Goal: Task Accomplishment & Management: Complete application form

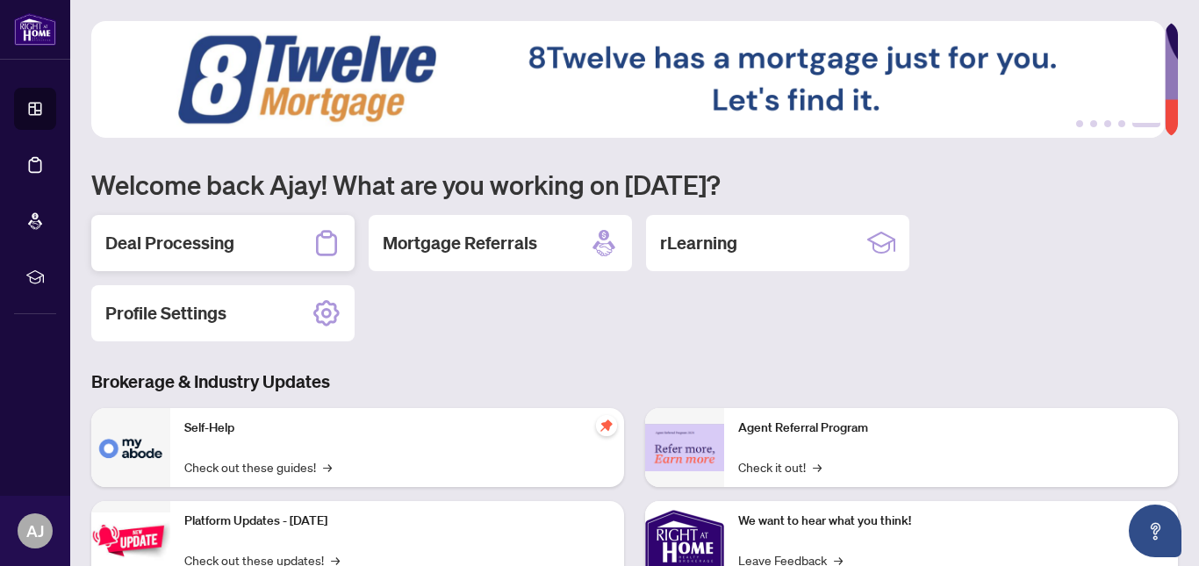
click at [239, 240] on div "Deal Processing" at bounding box center [222, 243] width 263 height 56
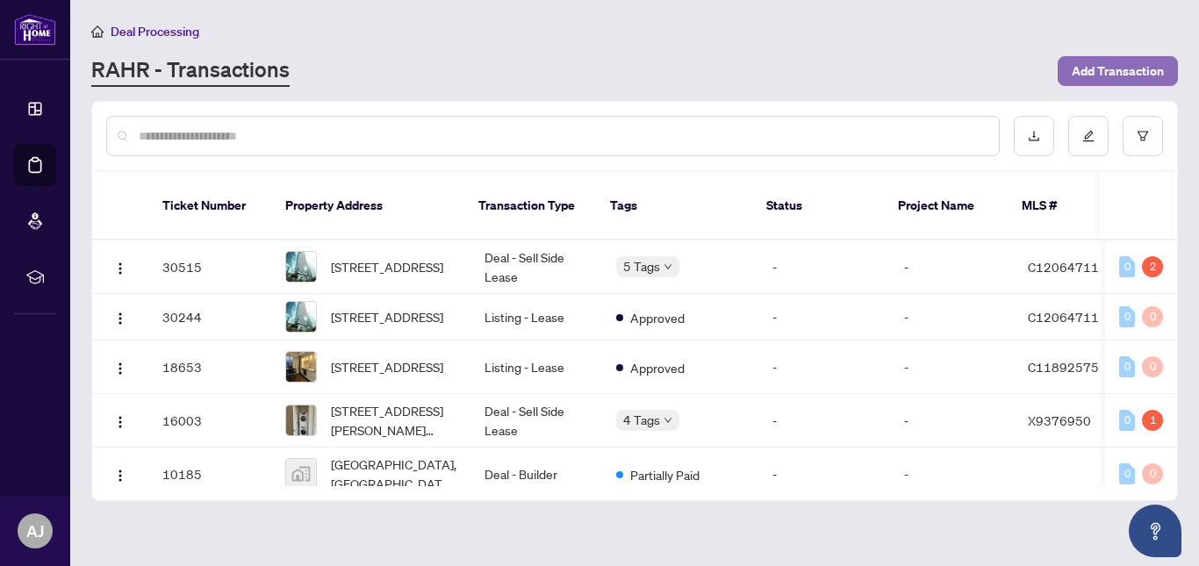
click at [1103, 72] on span "Add Transaction" at bounding box center [1117, 71] width 92 height 28
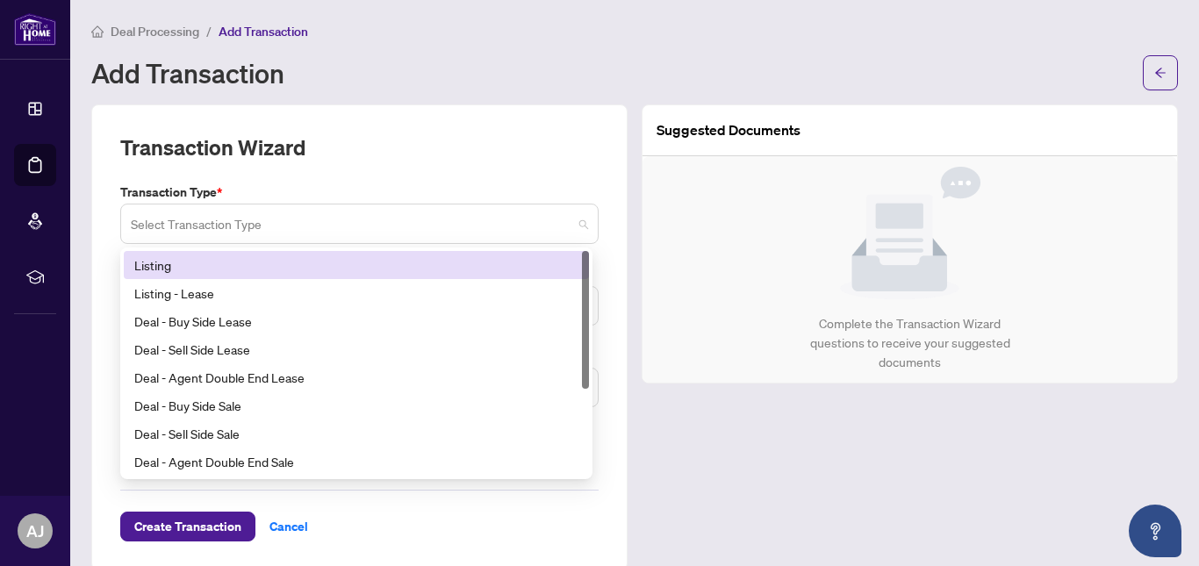
click at [574, 221] on span at bounding box center [359, 223] width 457 height 33
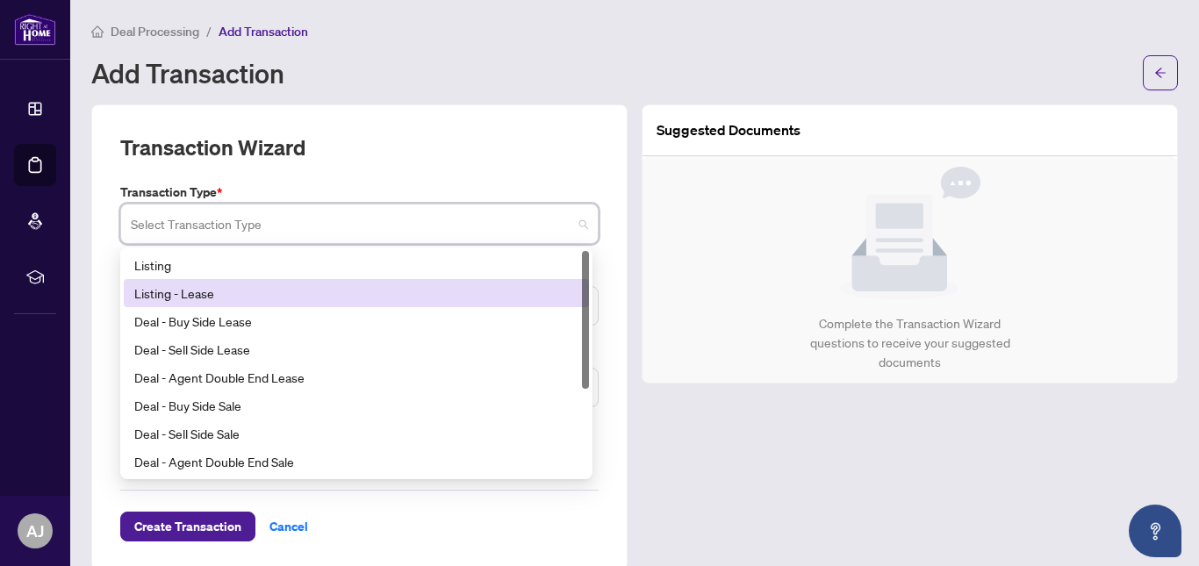
click at [258, 295] on div "Listing - Lease" at bounding box center [356, 292] width 444 height 19
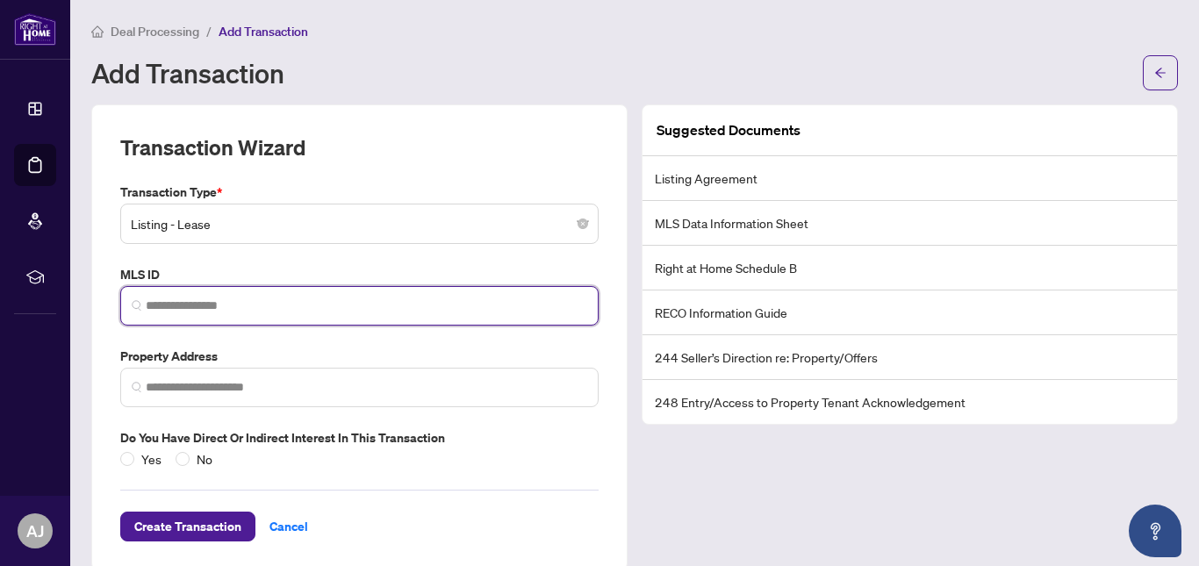
click at [289, 297] on input "search" at bounding box center [366, 306] width 441 height 18
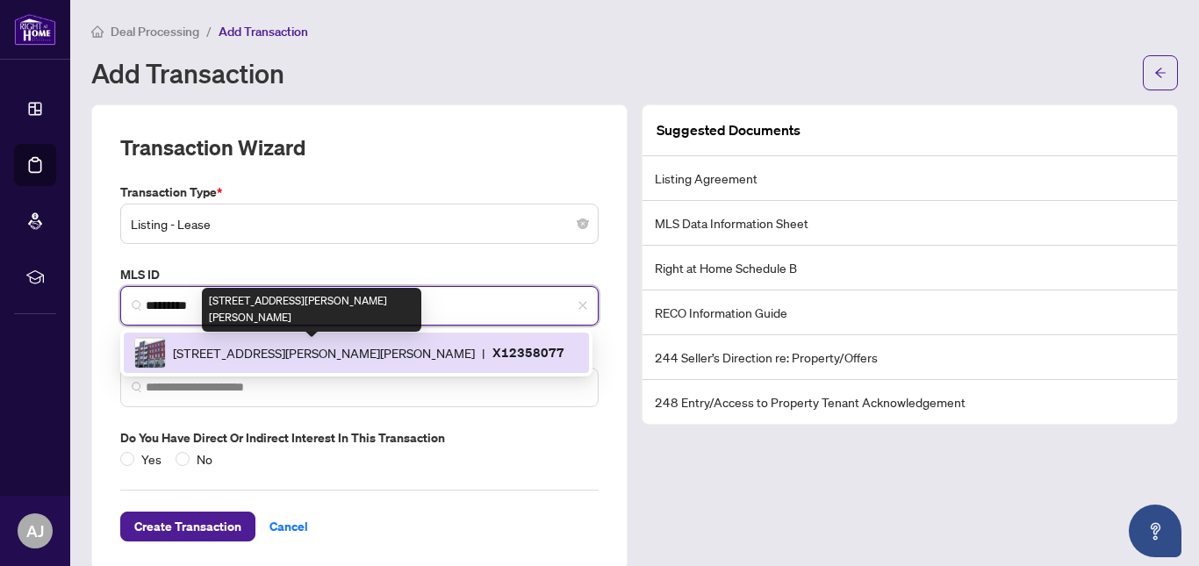
click at [290, 343] on span "[STREET_ADDRESS][PERSON_NAME][PERSON_NAME]" at bounding box center [324, 352] width 302 height 19
type input "*********"
type input "**********"
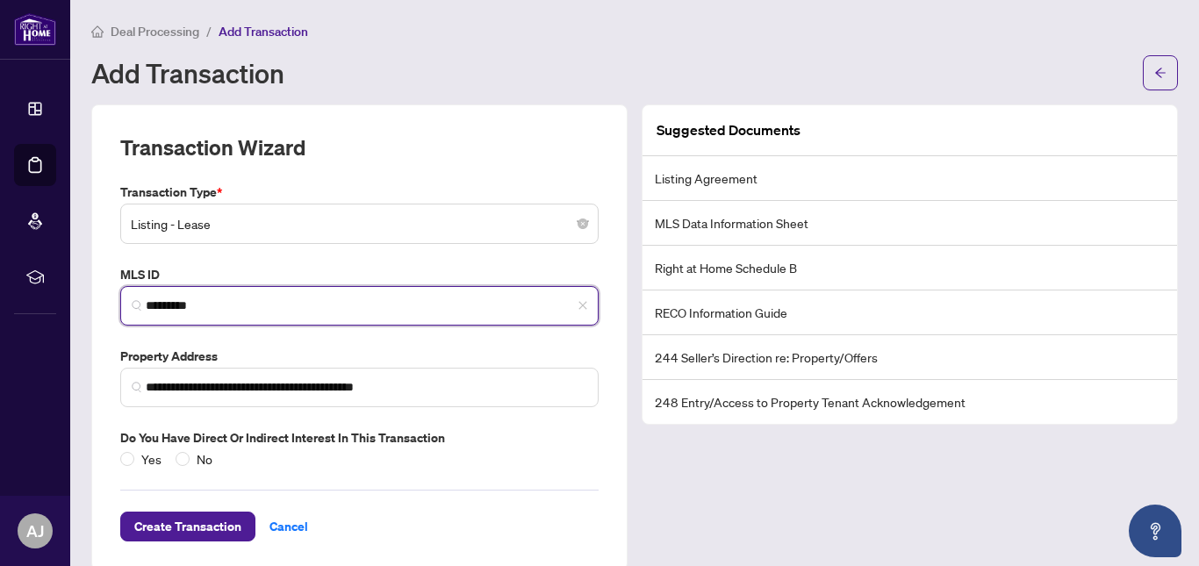
scroll to position [25, 0]
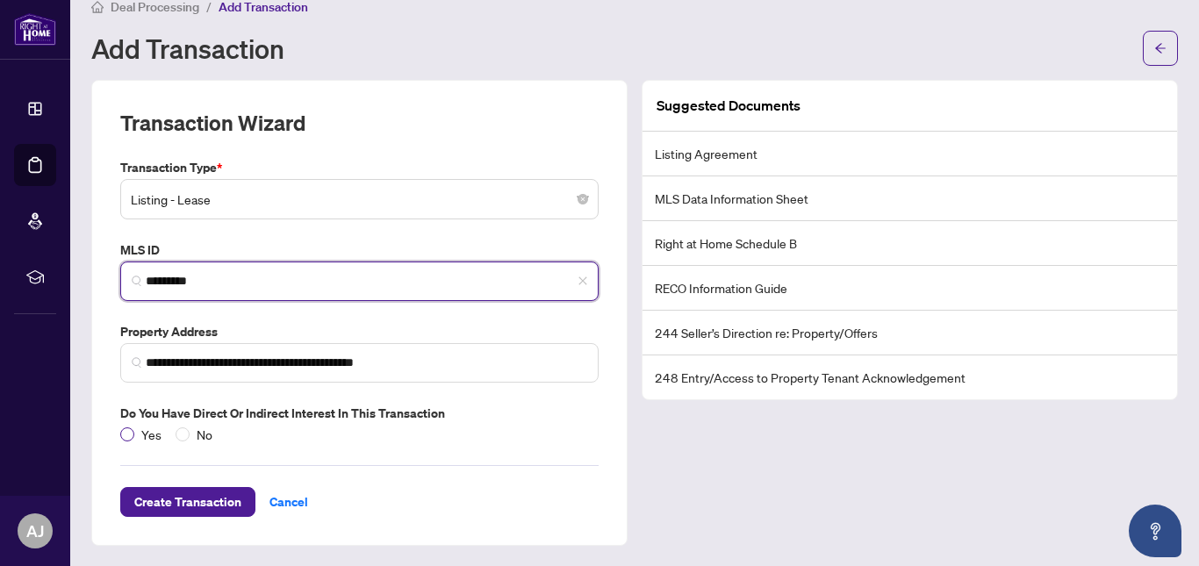
type input "*********"
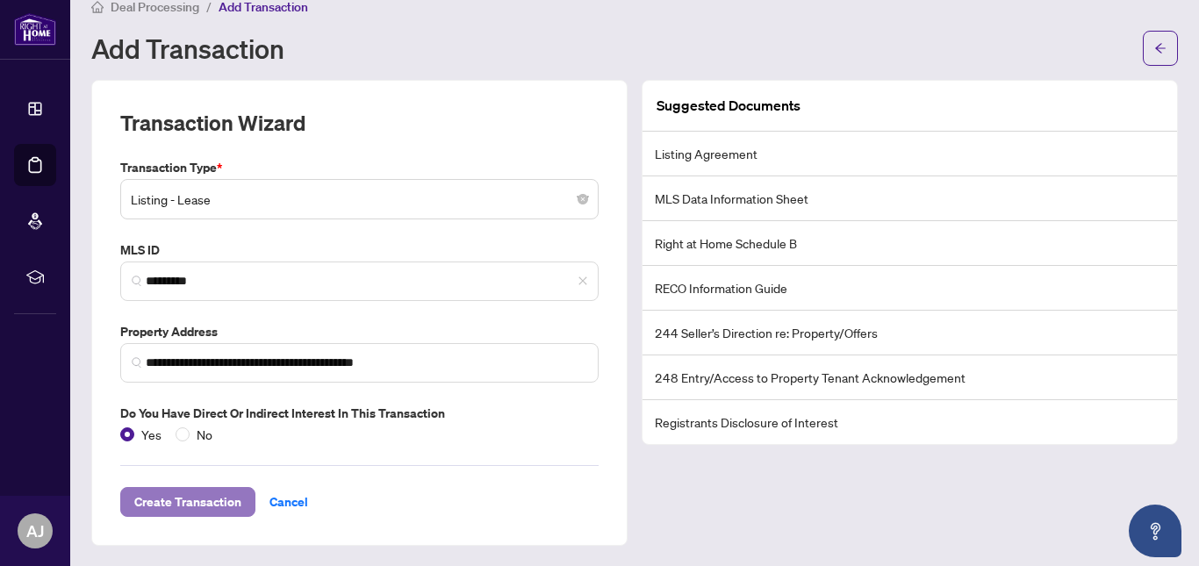
click at [179, 492] on span "Create Transaction" at bounding box center [187, 502] width 107 height 28
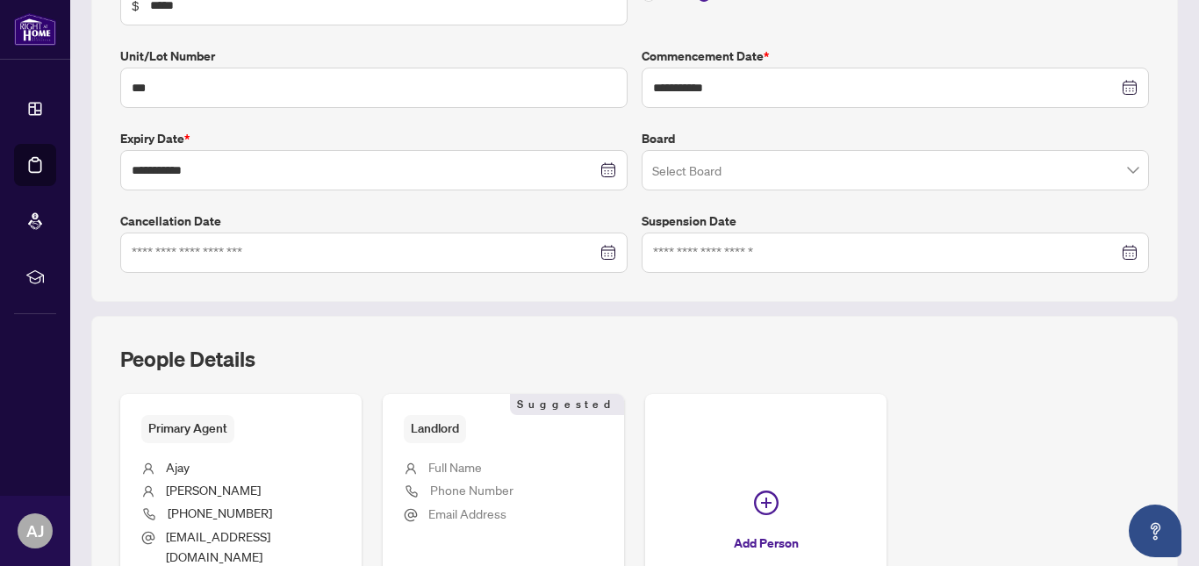
scroll to position [355, 0]
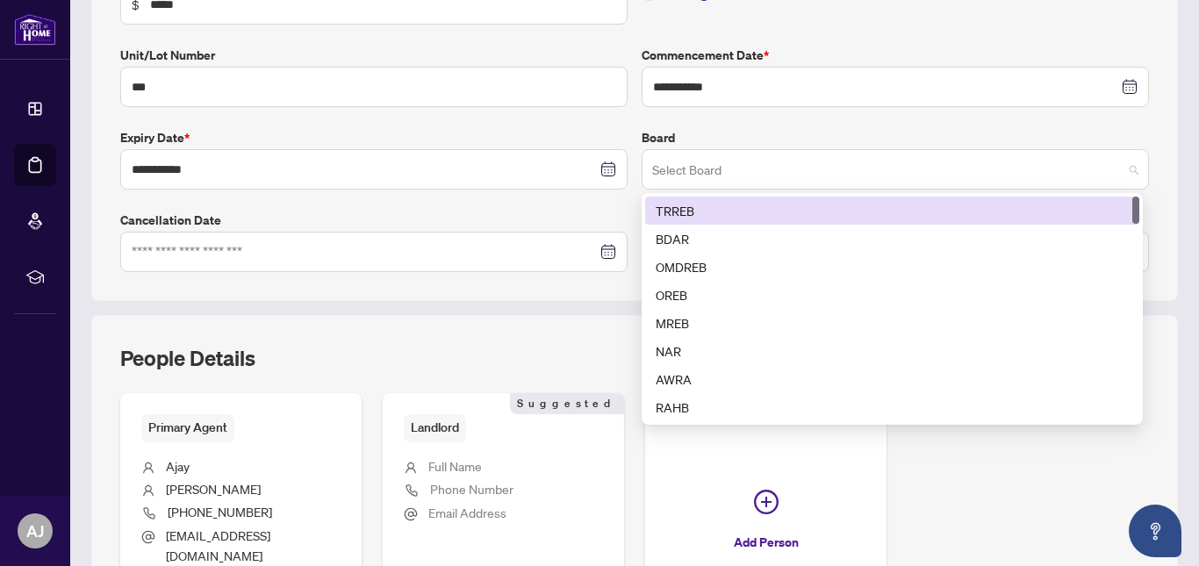
click at [1123, 170] on span at bounding box center [895, 169] width 486 height 33
click at [815, 209] on div "TRREB" at bounding box center [892, 210] width 473 height 19
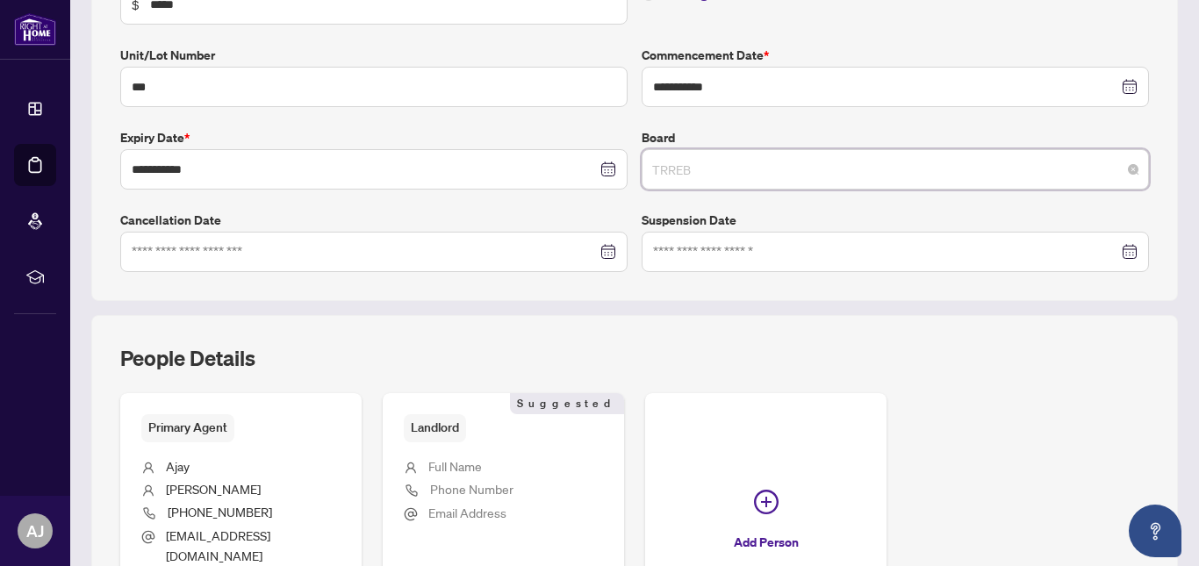
click at [1121, 175] on span "TRREB" at bounding box center [895, 169] width 486 height 33
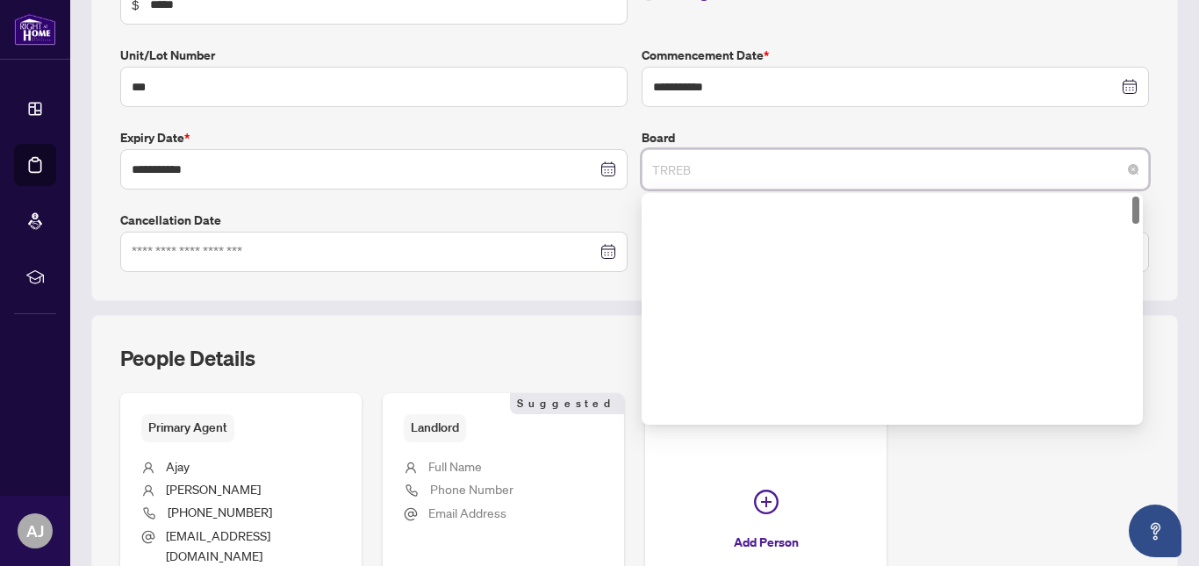
scroll to position [0, 0]
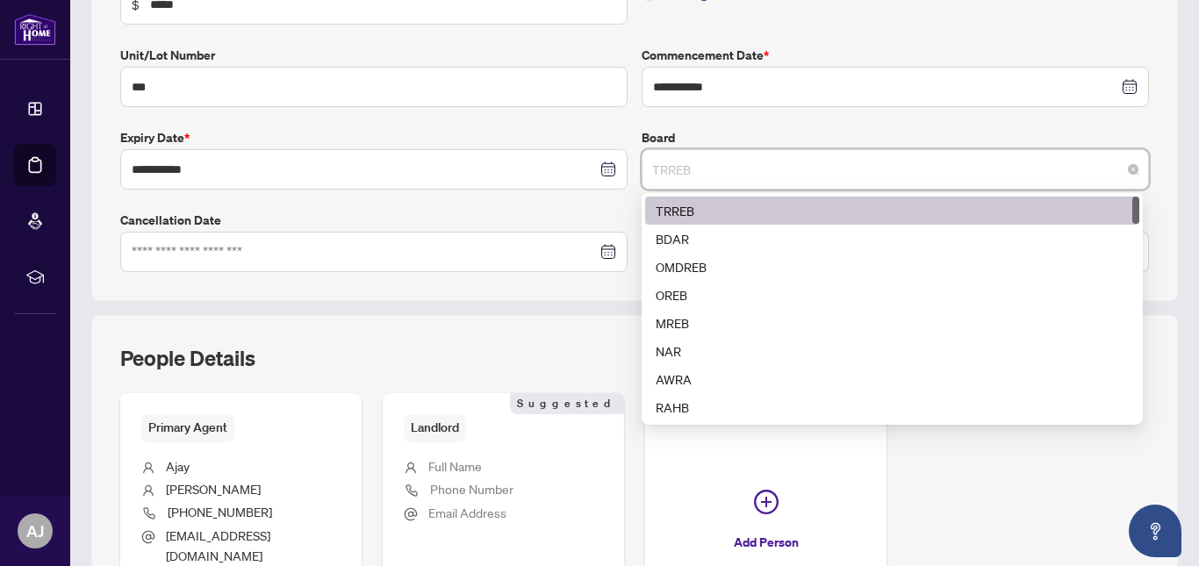
click at [732, 207] on div "TRREB" at bounding box center [892, 210] width 473 height 19
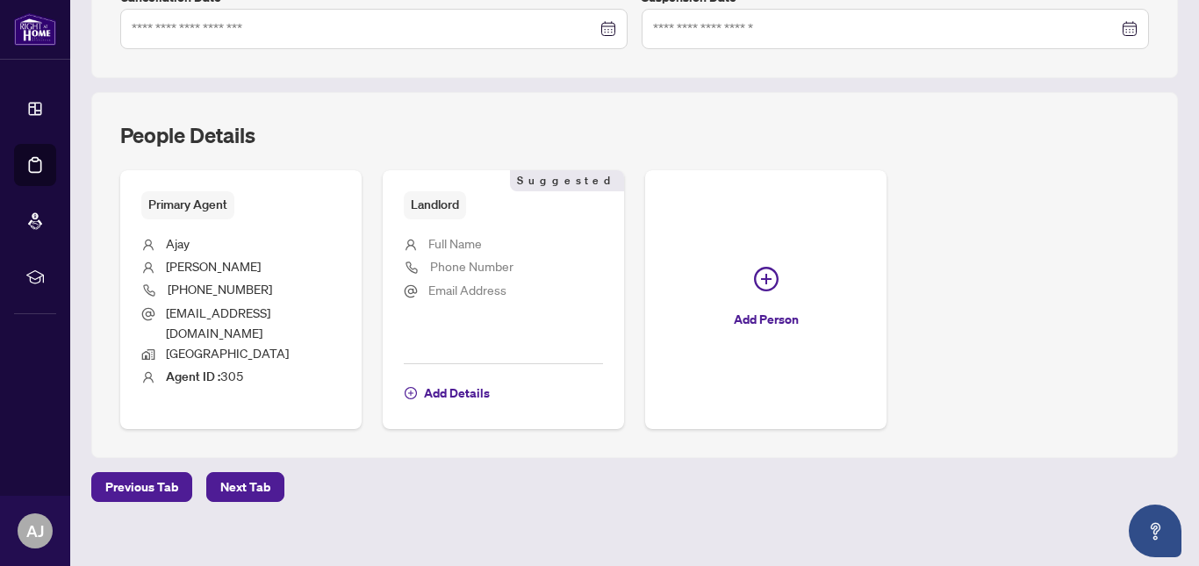
scroll to position [578, 0]
click at [495, 244] on li "Full Name" at bounding box center [503, 244] width 199 height 23
click at [464, 379] on span "Add Details" at bounding box center [457, 393] width 66 height 28
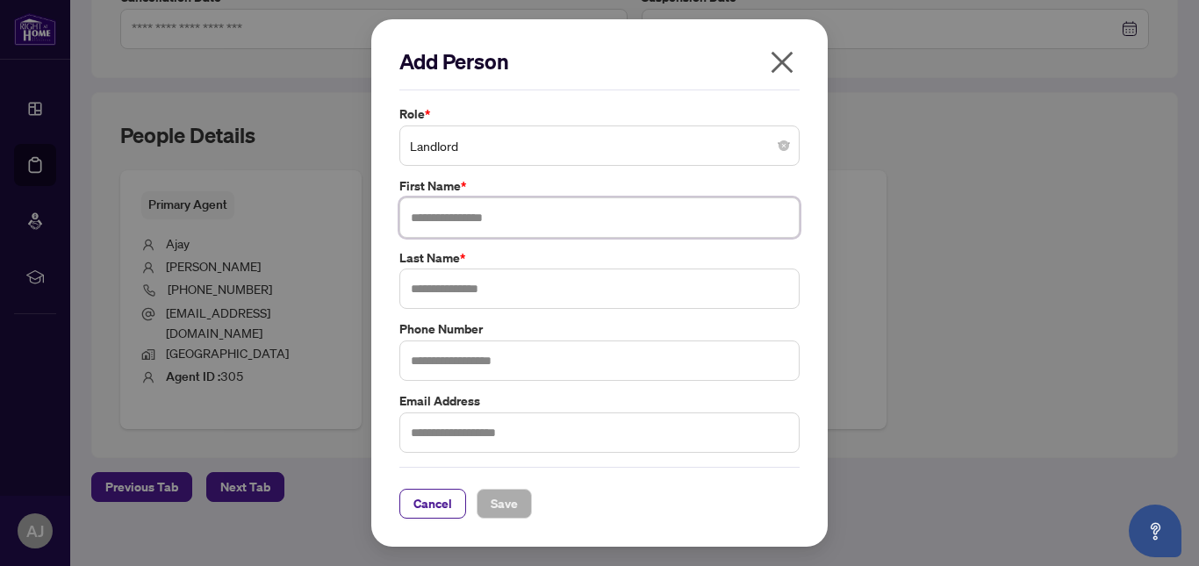
click at [498, 209] on input "text" at bounding box center [599, 217] width 400 height 40
type input "*"
type input "****"
click at [505, 285] on input "text" at bounding box center [599, 289] width 400 height 40
type input "********"
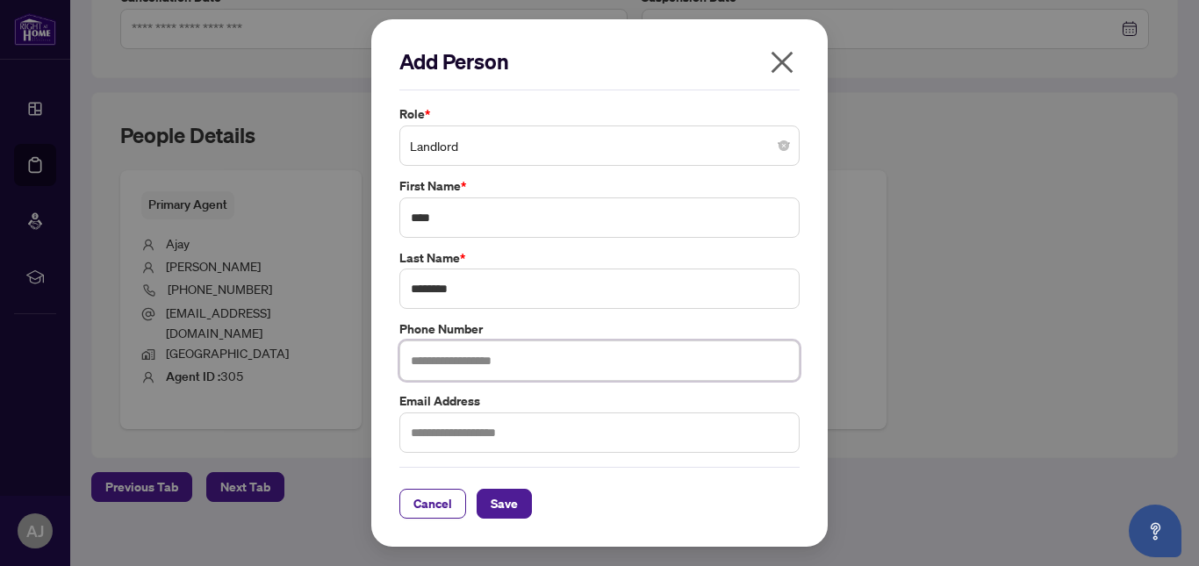
click at [532, 364] on input "text" at bounding box center [599, 360] width 400 height 40
type input "**********"
click at [501, 426] on input "text" at bounding box center [599, 432] width 400 height 40
type input "**********"
click at [501, 505] on span "Save" at bounding box center [504, 504] width 27 height 28
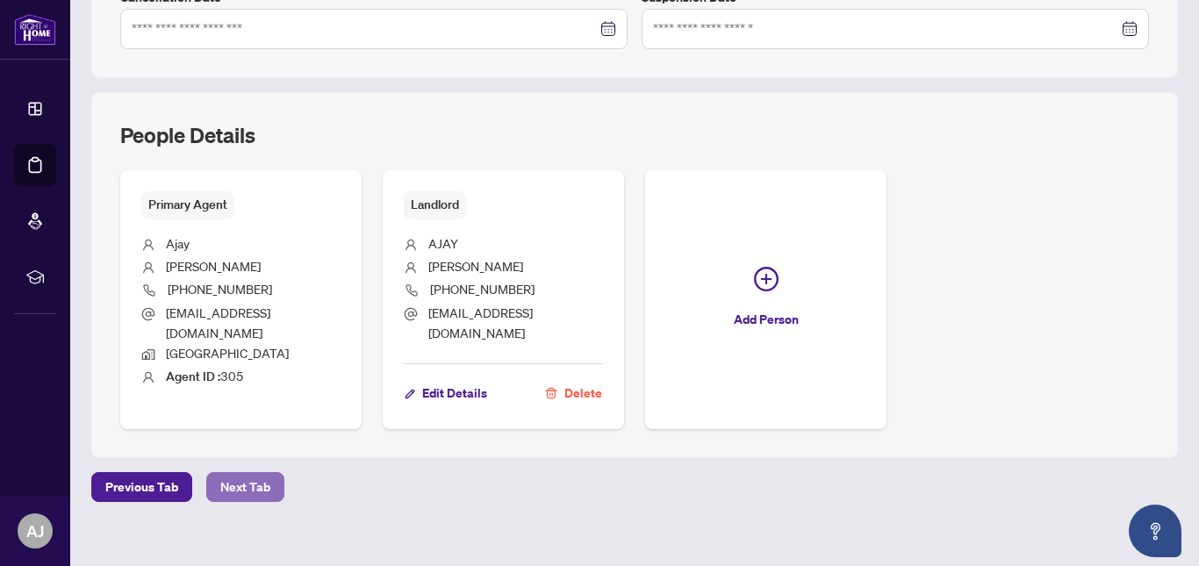
click at [238, 473] on span "Next Tab" at bounding box center [245, 487] width 50 height 28
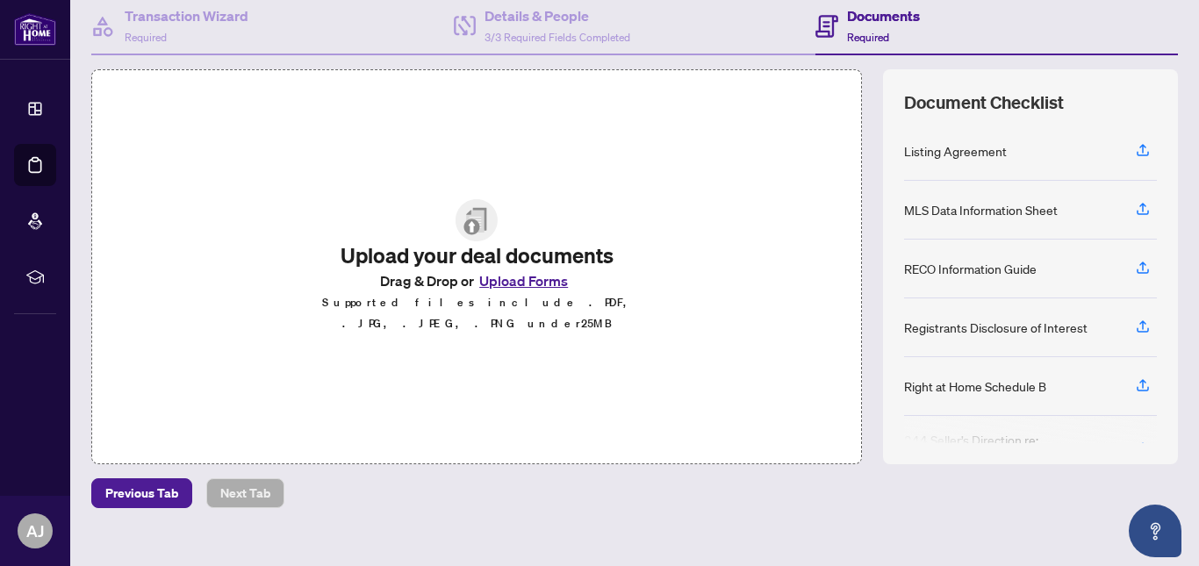
scroll to position [170, 0]
click at [1139, 383] on icon "button" at bounding box center [1142, 384] width 7 height 9
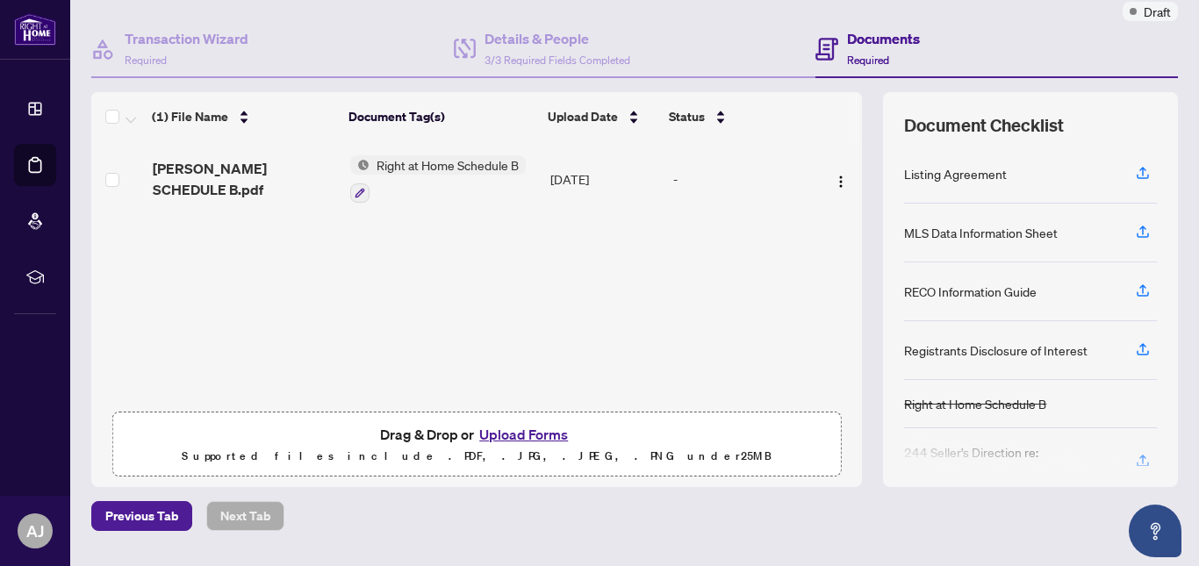
scroll to position [148, 0]
click at [433, 440] on span "Drag & Drop or Upload Forms" at bounding box center [476, 434] width 193 height 23
click at [501, 434] on button "Upload Forms" at bounding box center [523, 434] width 99 height 23
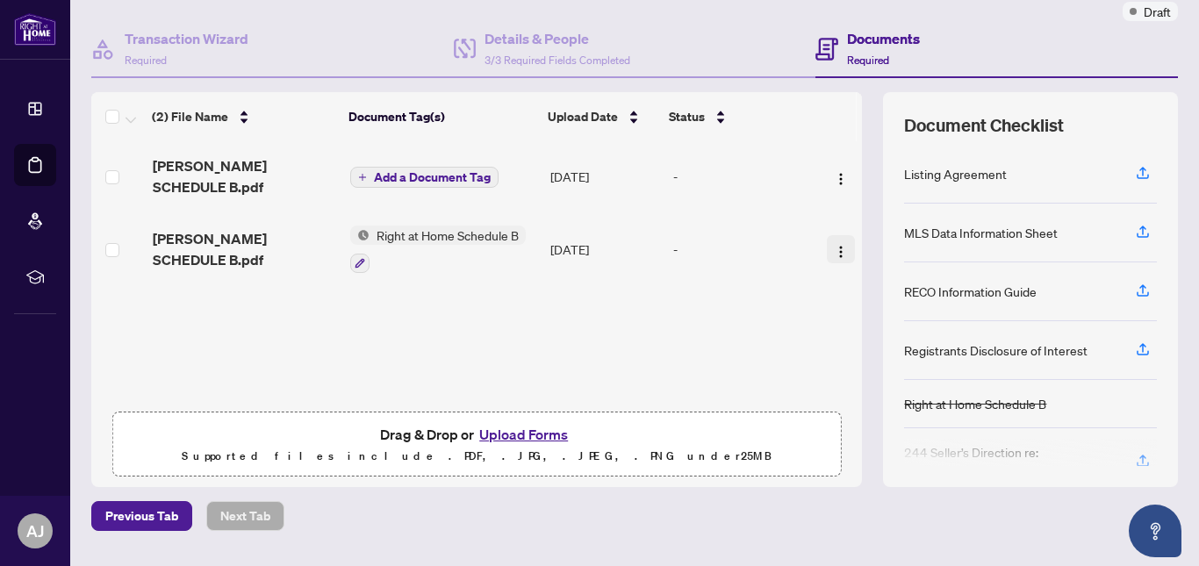
click at [834, 245] on img "button" at bounding box center [841, 252] width 14 height 14
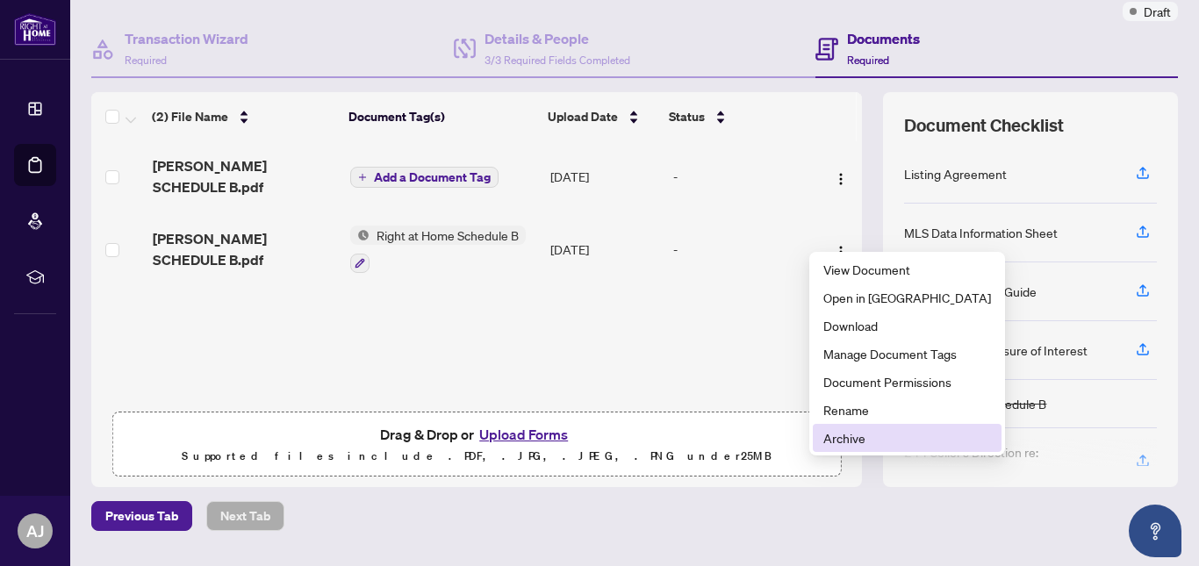
click at [842, 440] on span "Archive" at bounding box center [907, 437] width 168 height 19
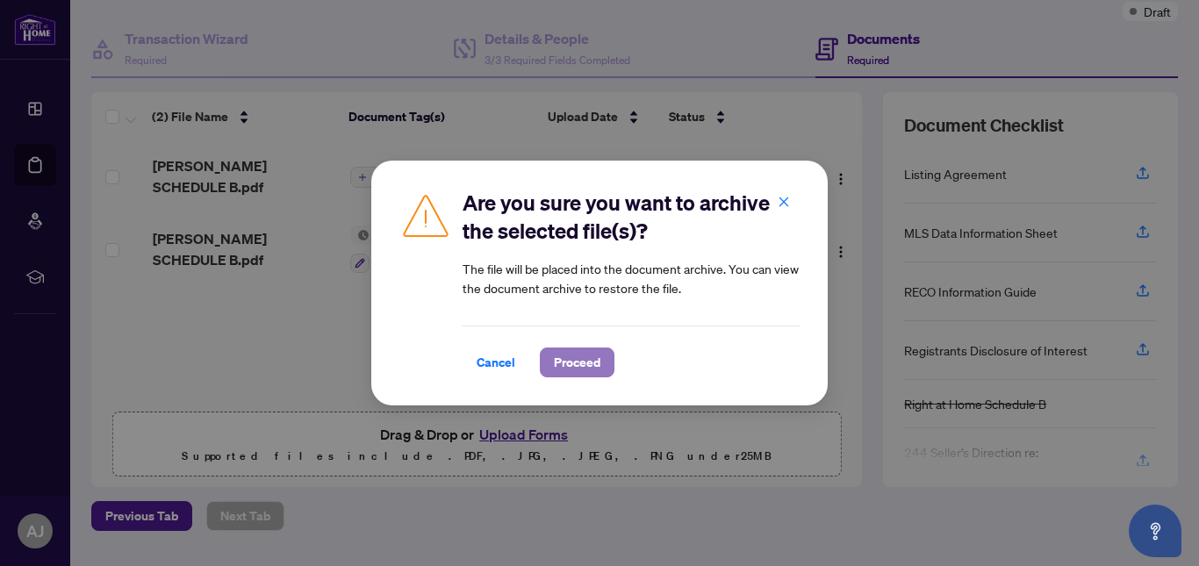
click at [563, 362] on span "Proceed" at bounding box center [577, 362] width 47 height 28
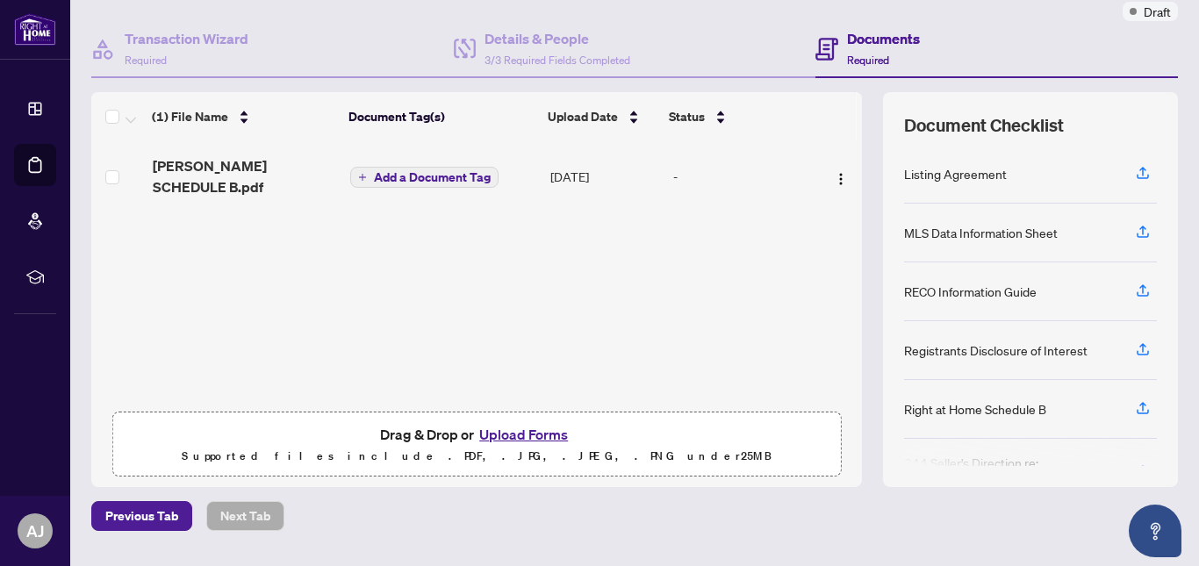
click at [542, 430] on button "Upload Forms" at bounding box center [523, 434] width 99 height 23
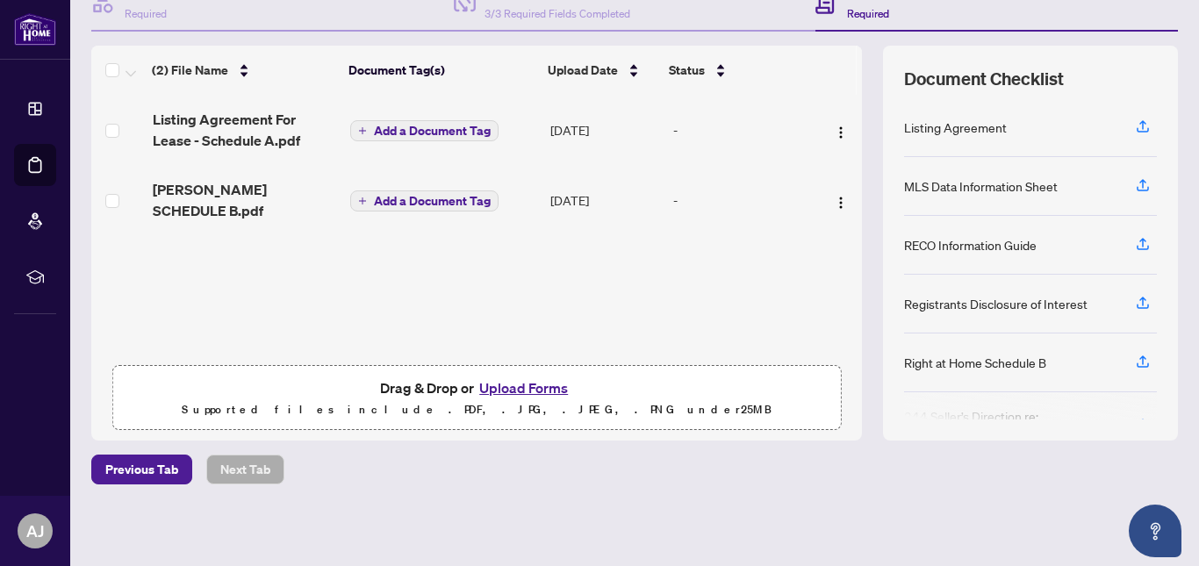
scroll to position [194, 0]
click at [834, 197] on img "button" at bounding box center [841, 204] width 14 height 14
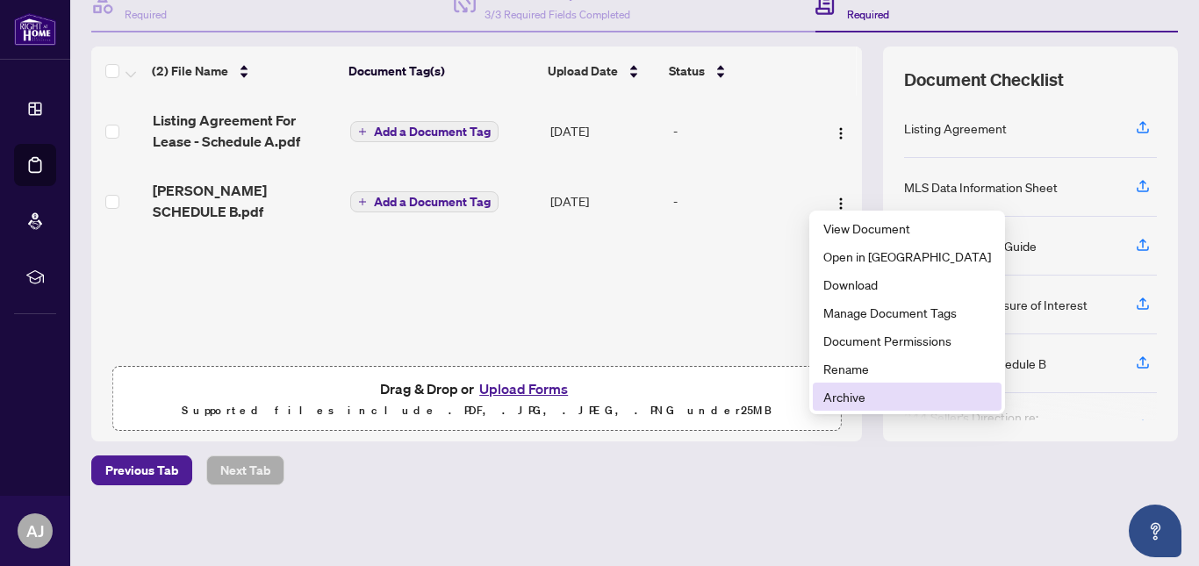
click at [839, 398] on span "Archive" at bounding box center [907, 396] width 168 height 19
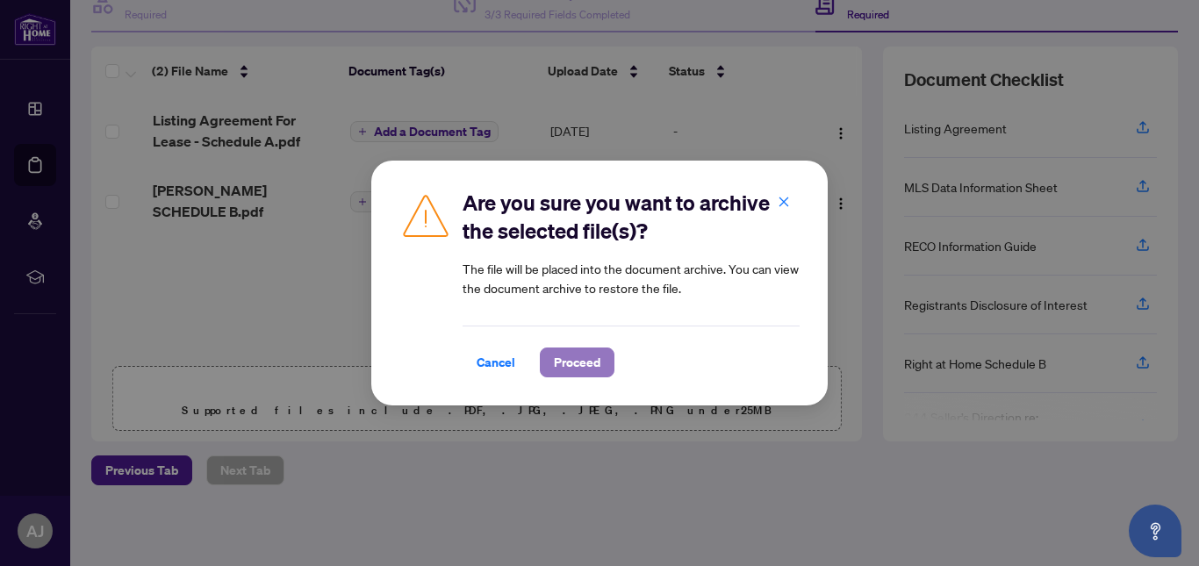
click at [564, 370] on span "Proceed" at bounding box center [577, 362] width 47 height 28
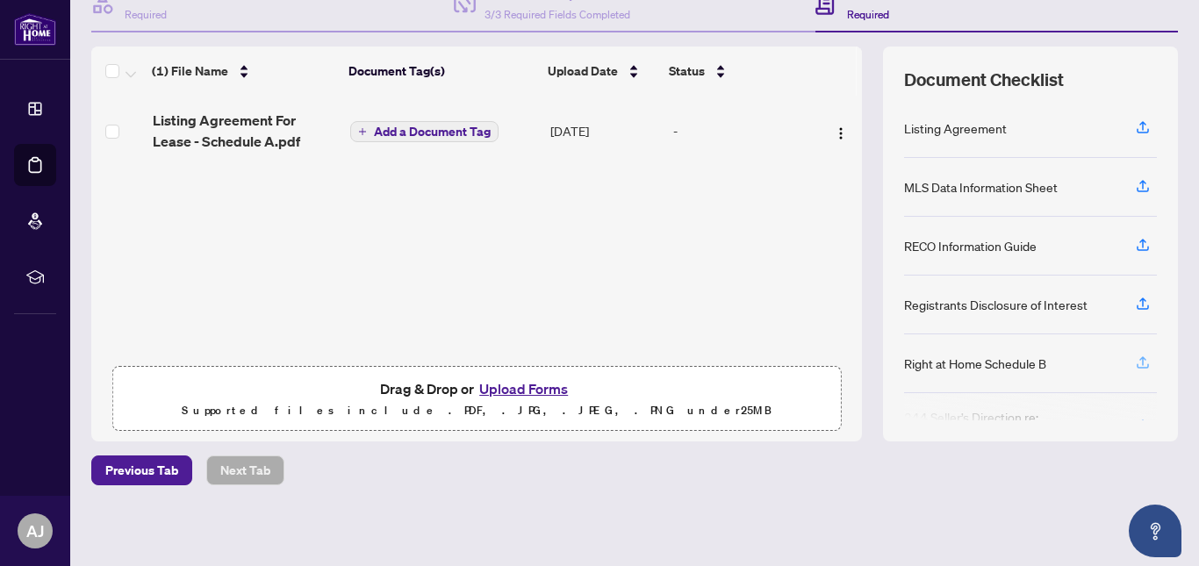
click at [1135, 363] on icon "button" at bounding box center [1143, 363] width 16 height 16
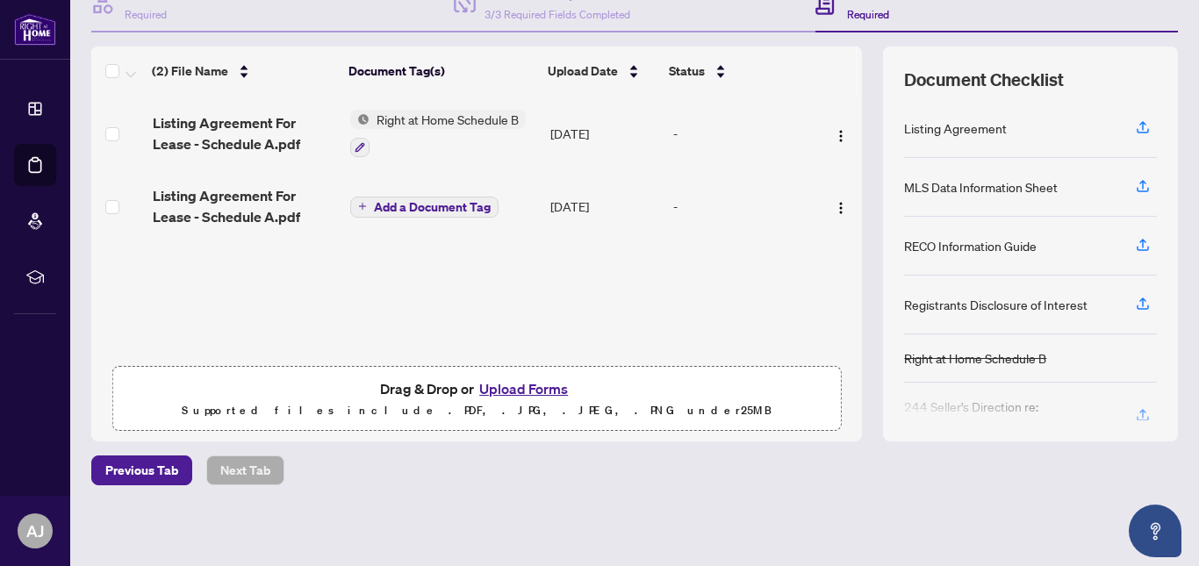
click at [458, 284] on div "(2) File Name Document Tag(s) Upload Date Status Listing Agreement For Lease - …" at bounding box center [476, 244] width 770 height 395
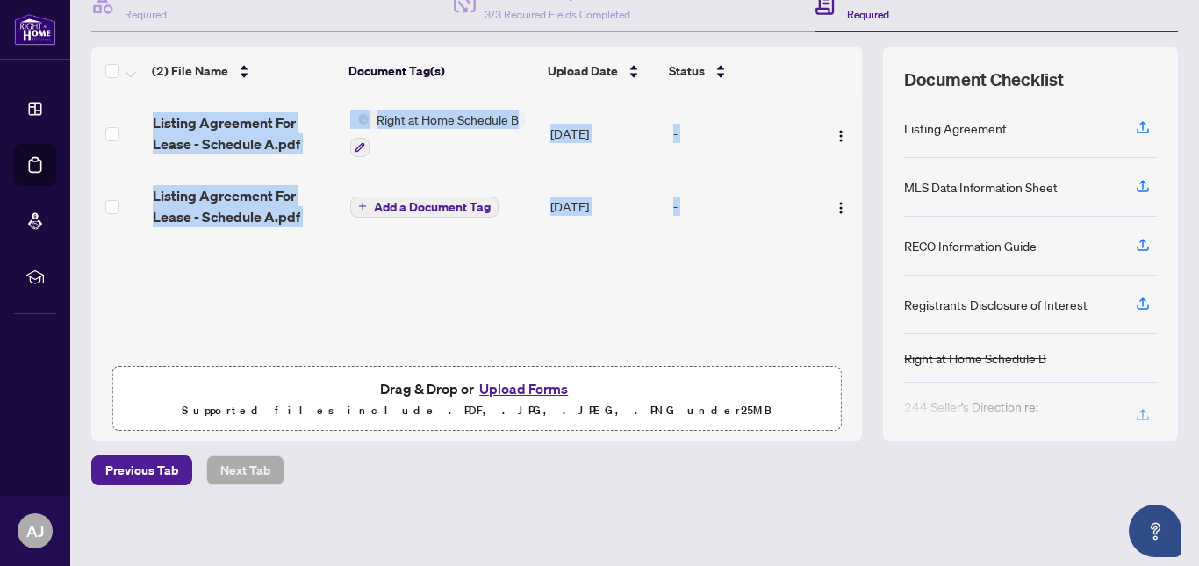
click at [458, 284] on div "(2) File Name Document Tag(s) Upload Date Status Listing Agreement For Lease - …" at bounding box center [476, 244] width 770 height 395
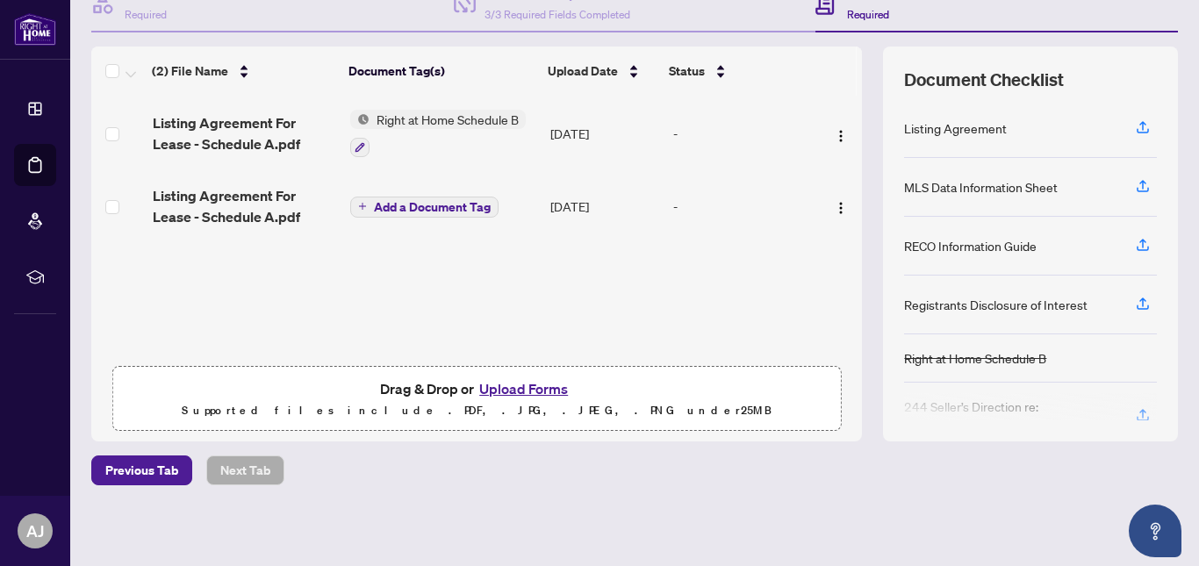
click at [458, 284] on div "(2) File Name Document Tag(s) Upload Date Status Listing Agreement For Lease - …" at bounding box center [476, 244] width 770 height 395
click at [391, 202] on span "Add a Document Tag" at bounding box center [432, 207] width 117 height 12
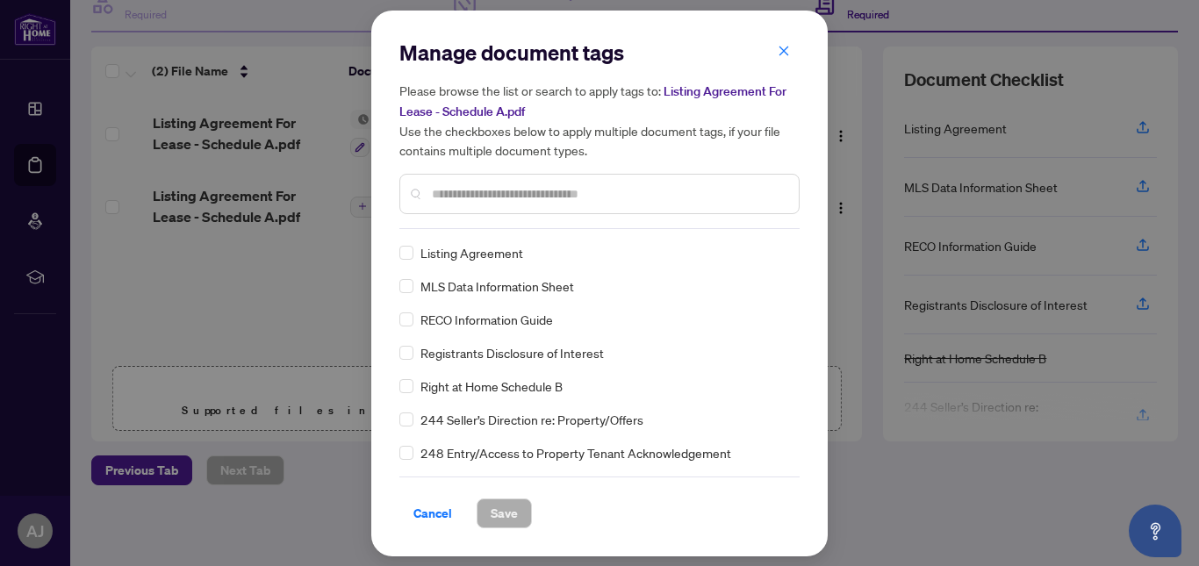
click at [447, 190] on input "text" at bounding box center [608, 193] width 353 height 19
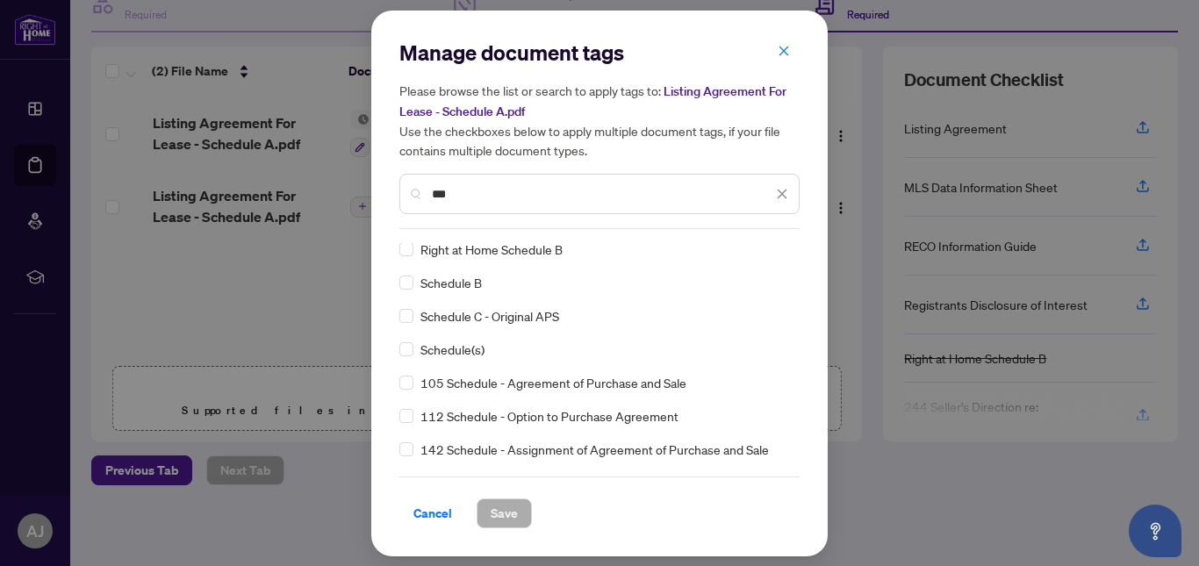
scroll to position [0, 0]
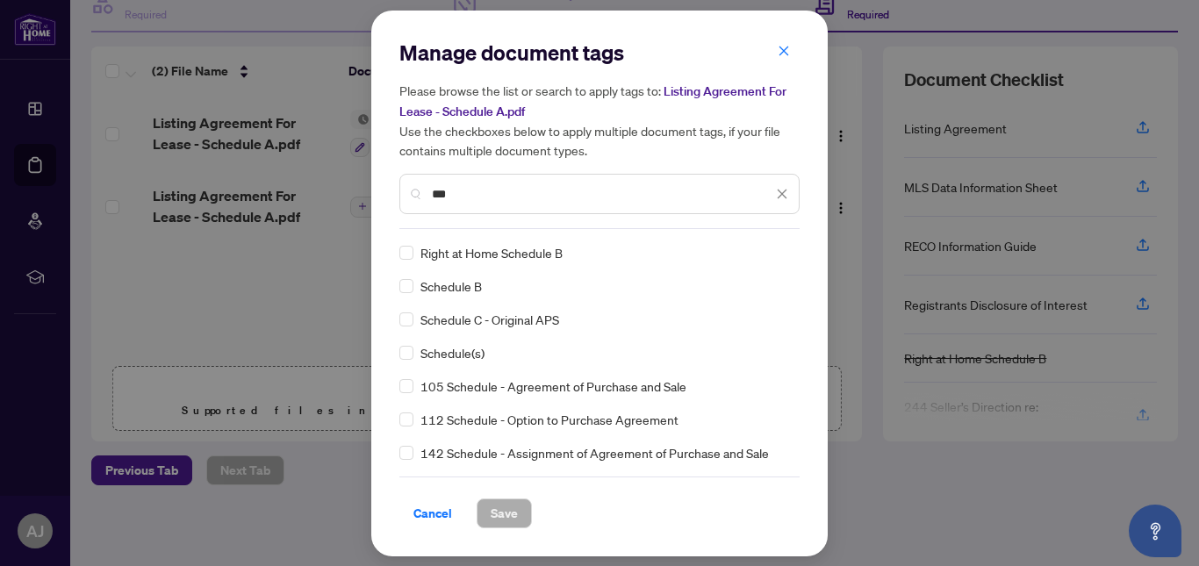
type input "***"
click at [515, 516] on span "Save" at bounding box center [504, 513] width 27 height 28
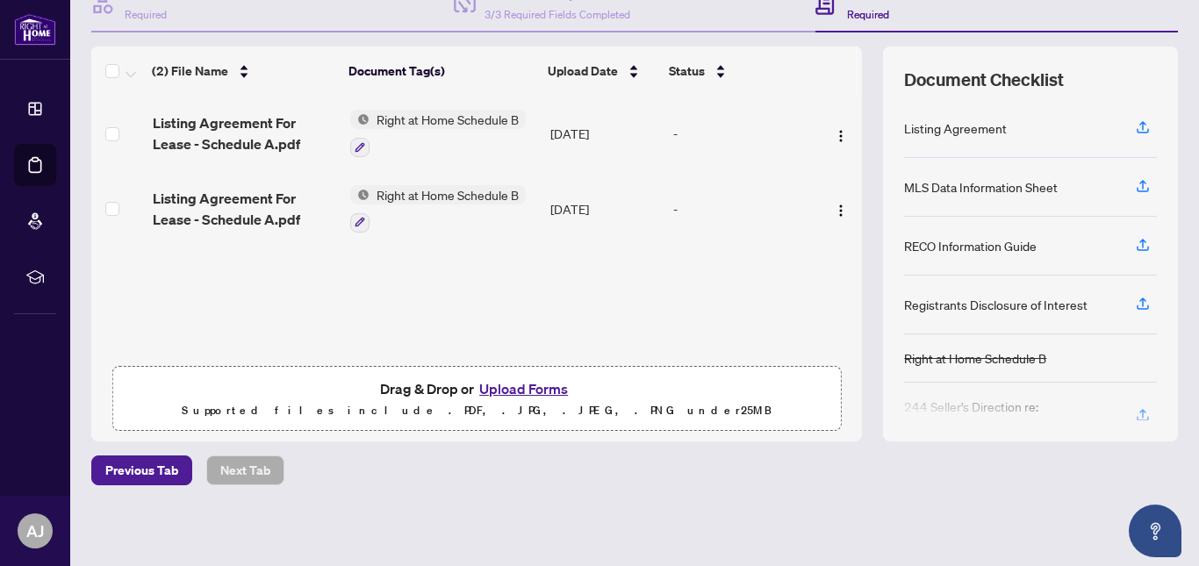
click at [448, 125] on span "Right at Home Schedule B" at bounding box center [447, 119] width 156 height 19
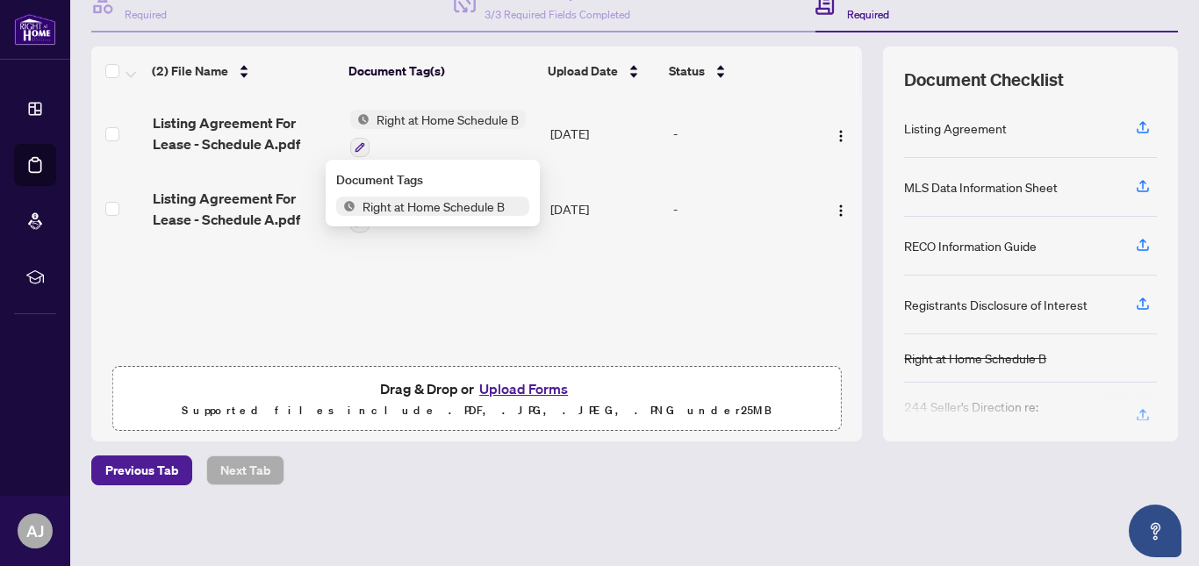
click at [440, 206] on span "Right at Home Schedule B" at bounding box center [433, 206] width 156 height 19
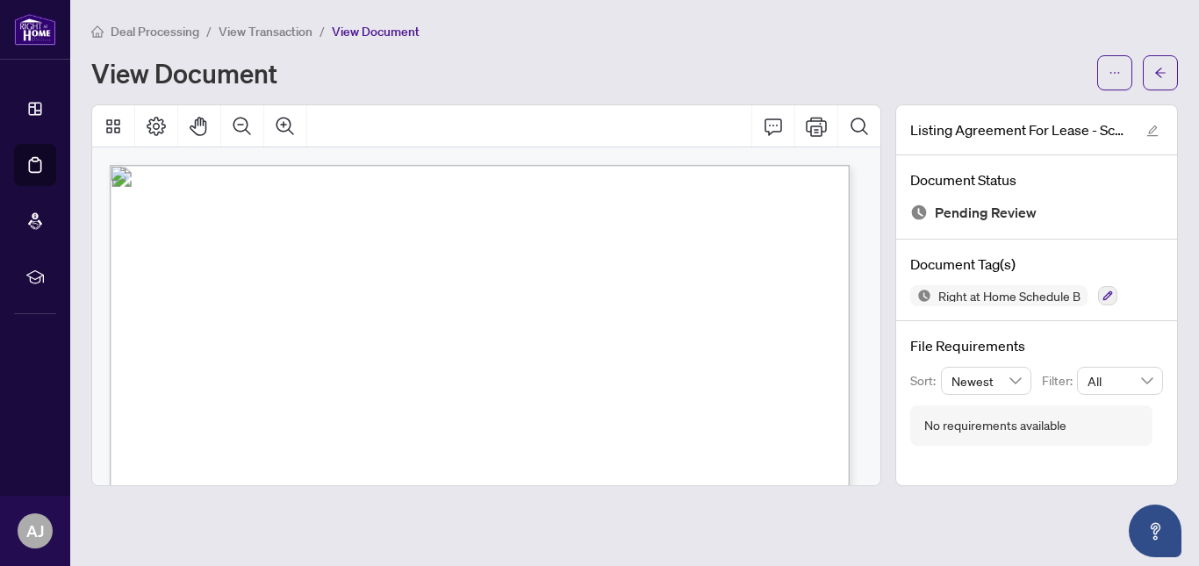
scroll to position [19, 0]
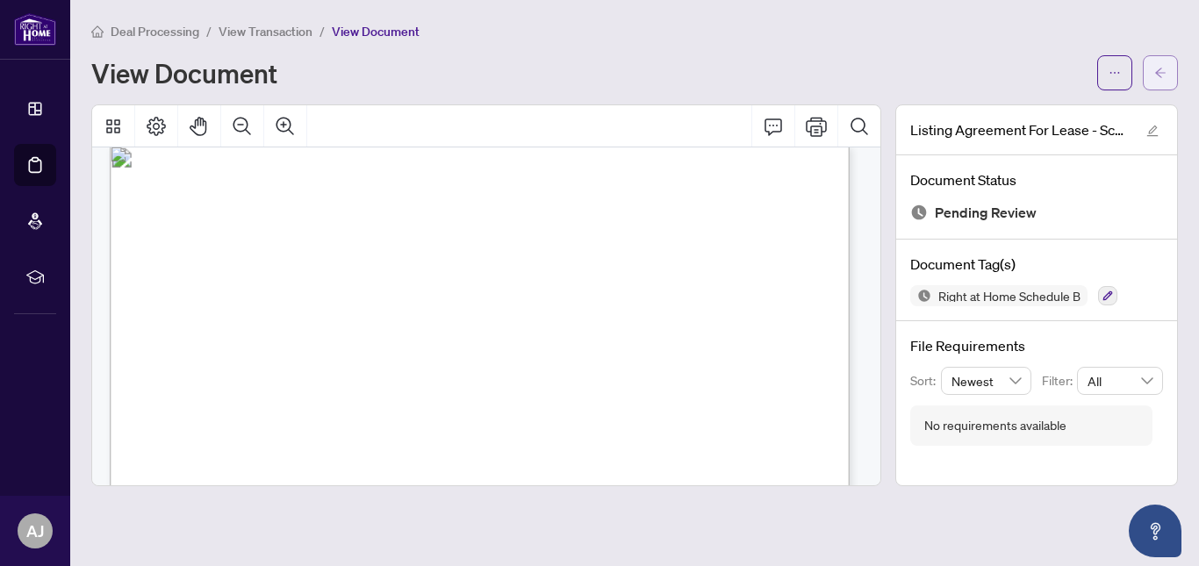
click at [1167, 67] on button "button" at bounding box center [1160, 72] width 35 height 35
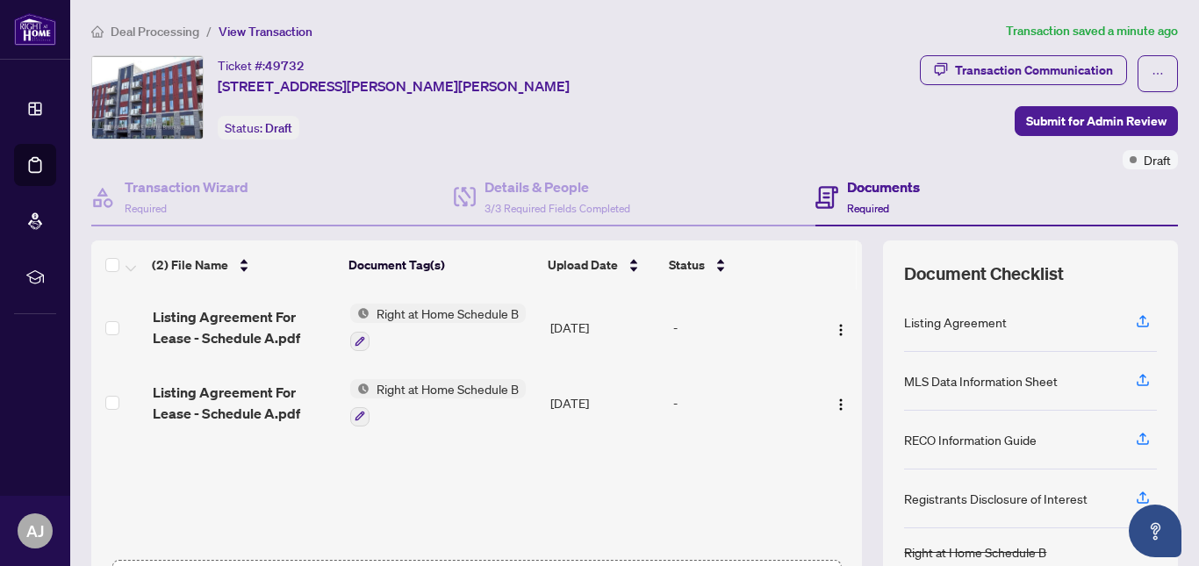
click at [427, 388] on span "Right at Home Schedule B" at bounding box center [447, 388] width 156 height 19
click at [431, 479] on span "Right at Home Schedule B" at bounding box center [433, 474] width 156 height 19
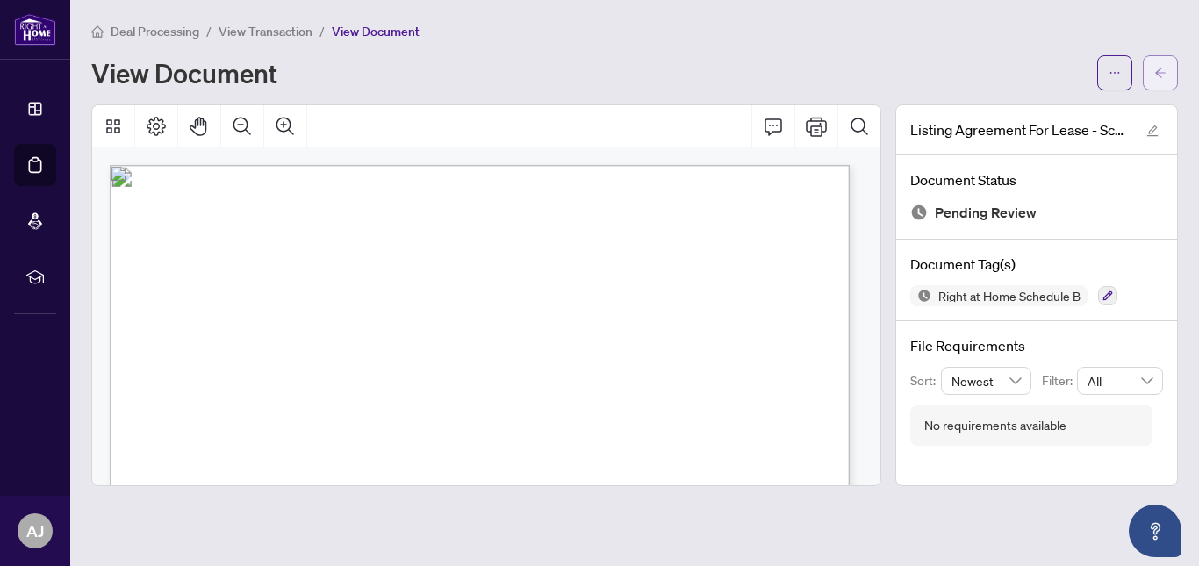
click at [1170, 78] on button "button" at bounding box center [1160, 72] width 35 height 35
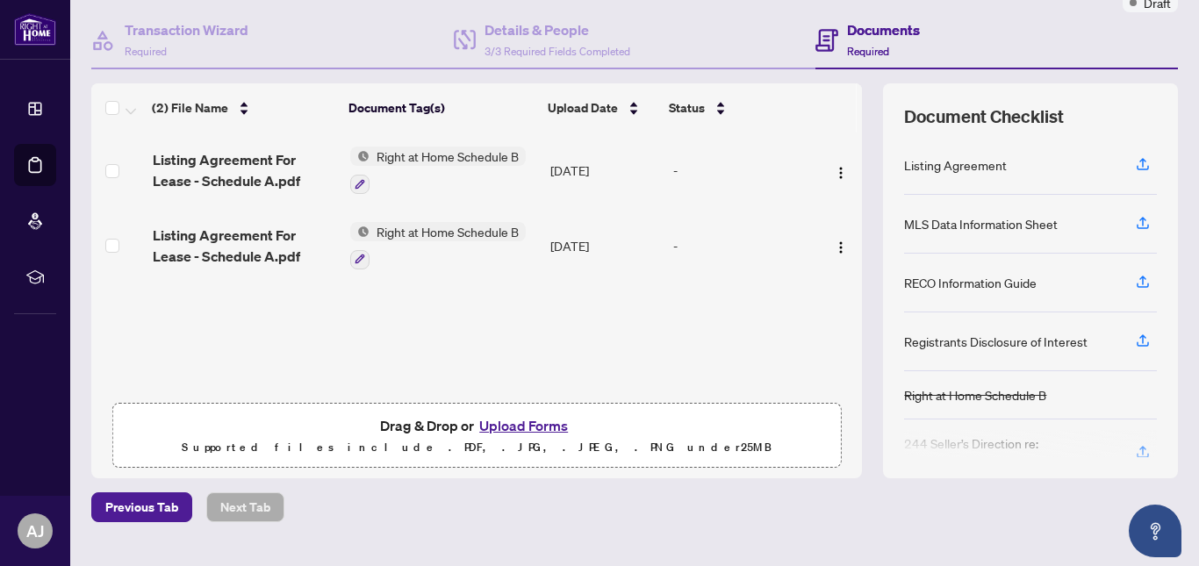
scroll to position [158, 0]
click at [544, 423] on button "Upload Forms" at bounding box center [523, 424] width 99 height 23
click at [548, 426] on button "Upload Forms" at bounding box center [523, 424] width 99 height 23
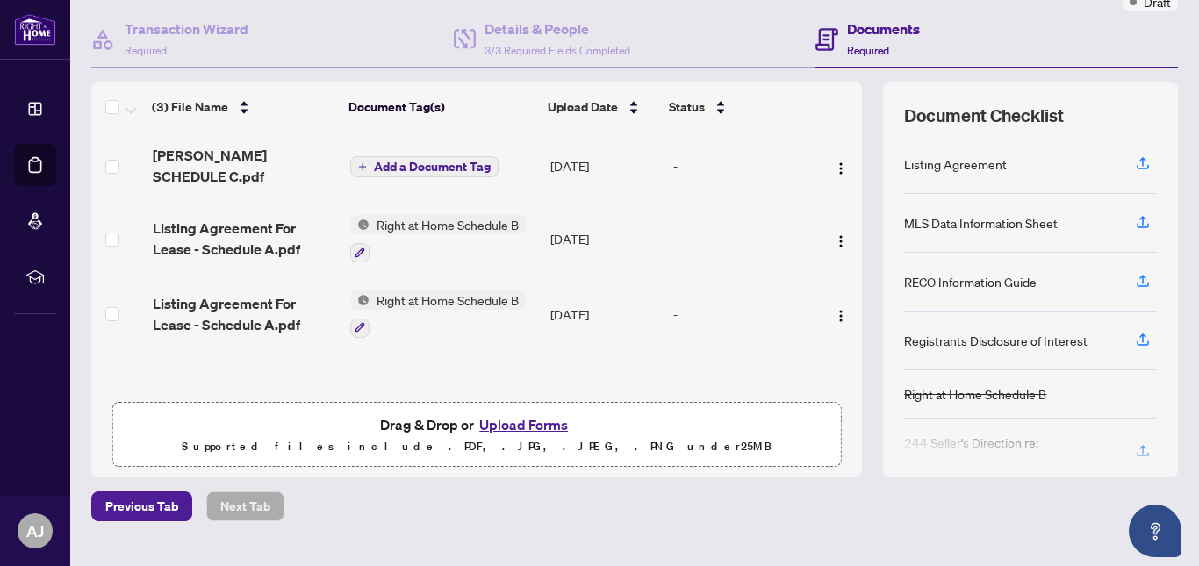
scroll to position [0, 0]
click at [408, 162] on span "Add a Document Tag" at bounding box center [432, 167] width 117 height 12
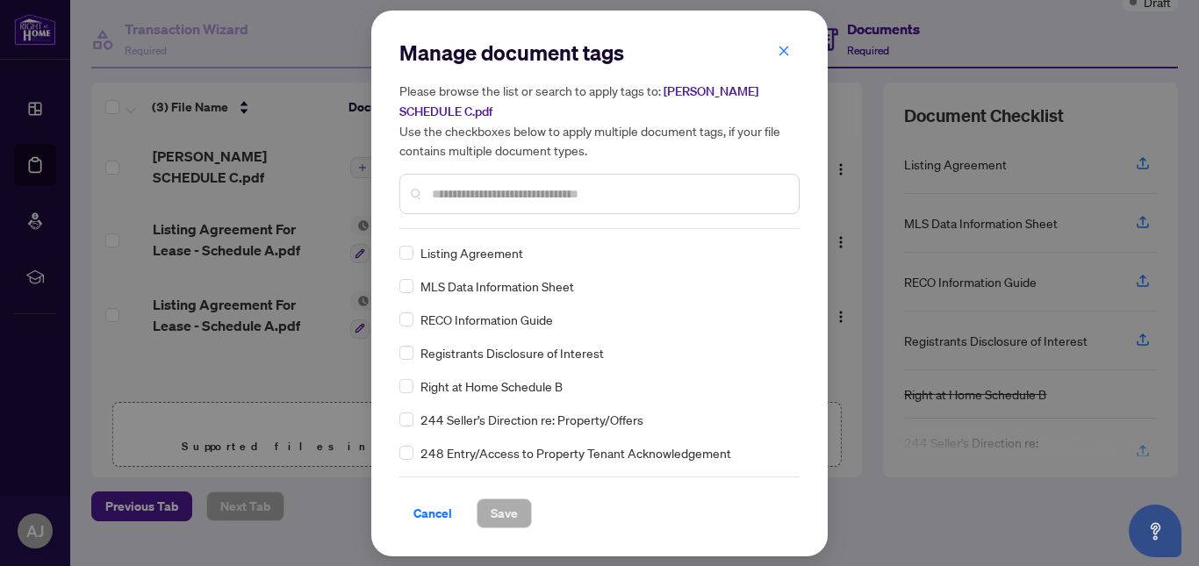
click at [432, 193] on input "text" at bounding box center [608, 193] width 353 height 19
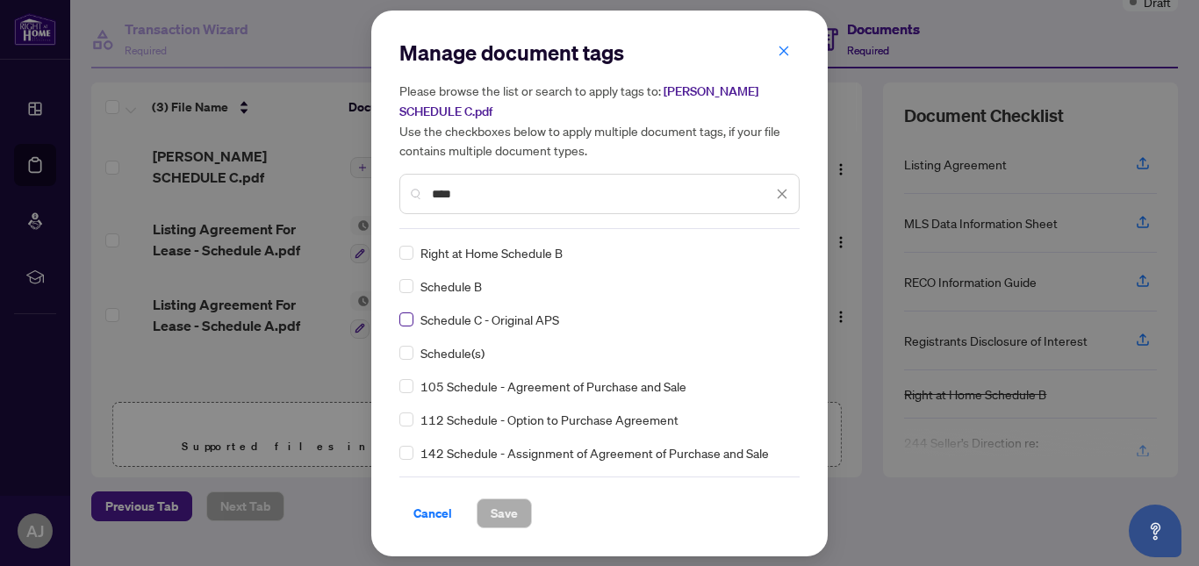
type input "****"
click at [505, 512] on span "Save" at bounding box center [504, 513] width 27 height 28
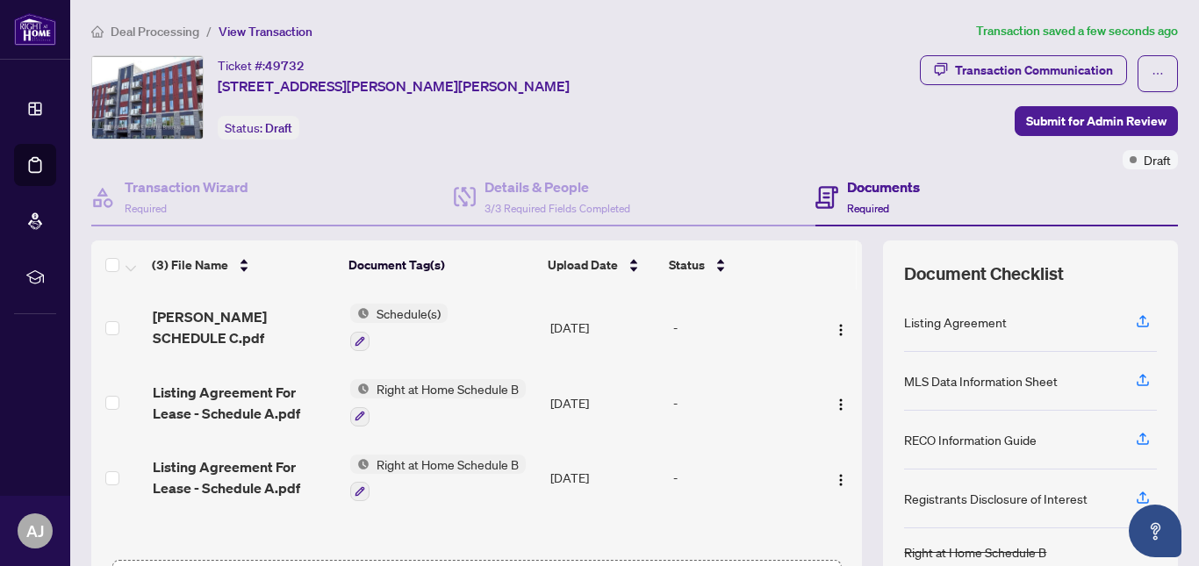
click at [871, 190] on h4 "Documents" at bounding box center [883, 186] width 73 height 21
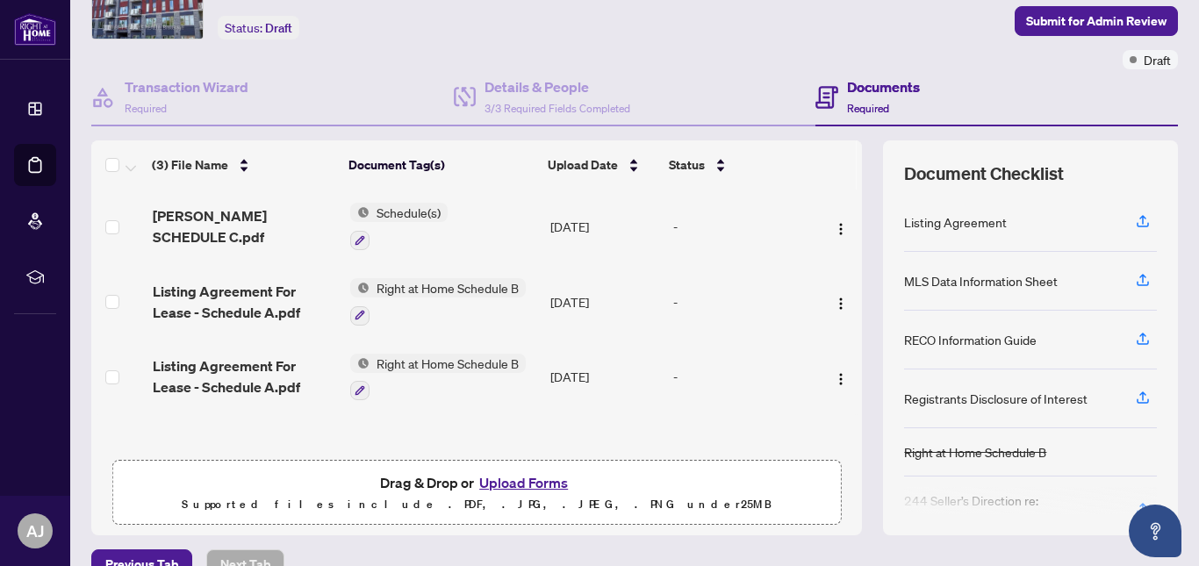
scroll to position [101, 0]
click at [834, 375] on img "button" at bounding box center [841, 378] width 14 height 14
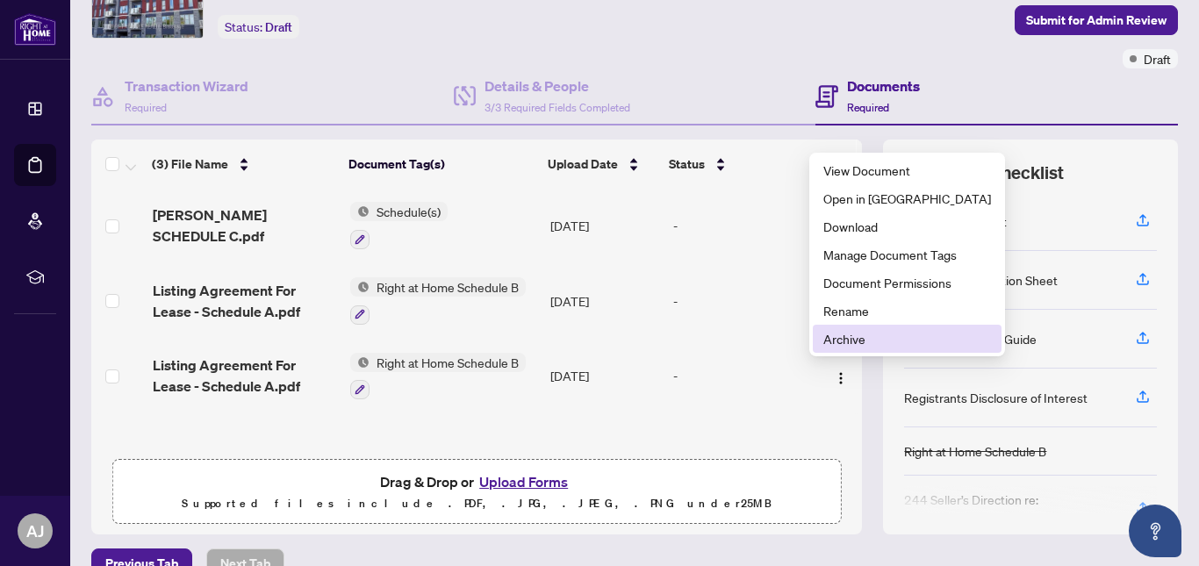
click at [851, 340] on span "Archive" at bounding box center [907, 338] width 168 height 19
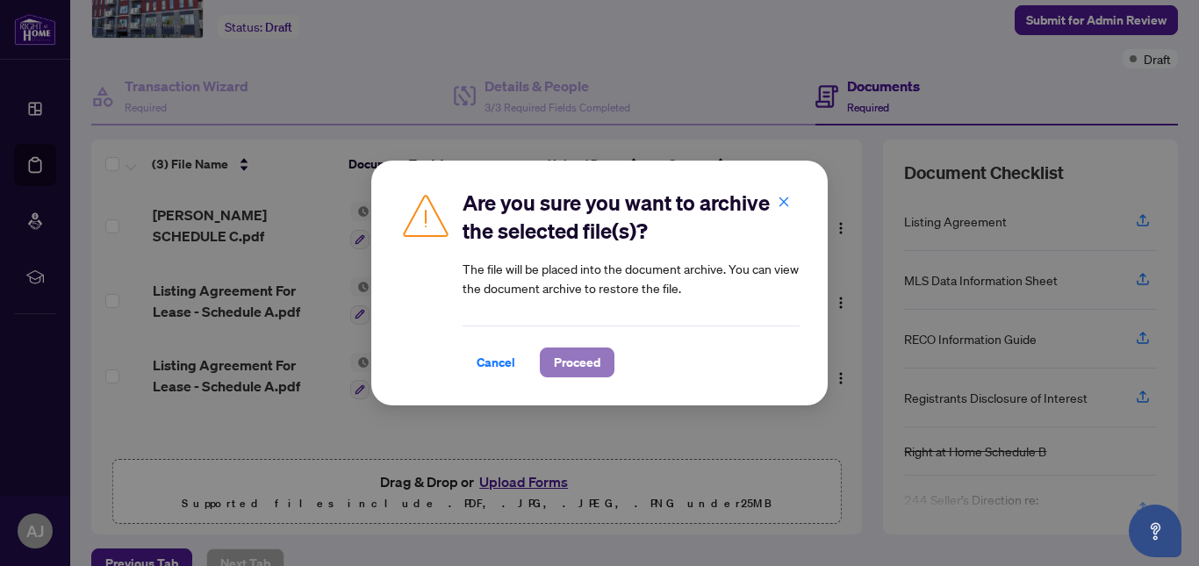
click at [570, 360] on span "Proceed" at bounding box center [577, 362] width 47 height 28
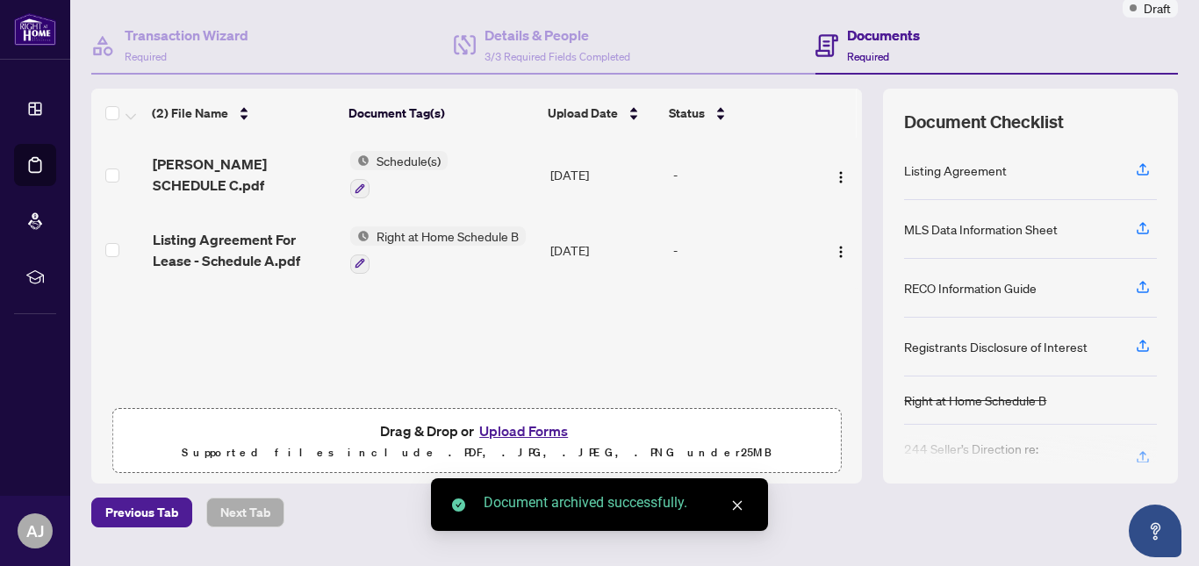
scroll to position [195, 0]
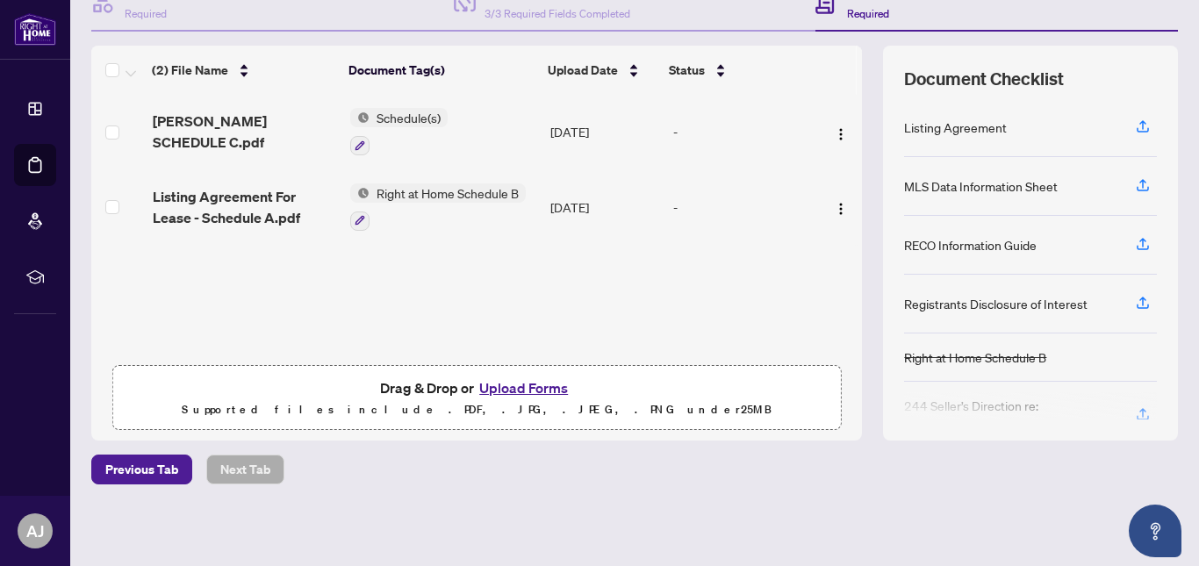
click at [531, 386] on button "Upload Forms" at bounding box center [523, 387] width 99 height 23
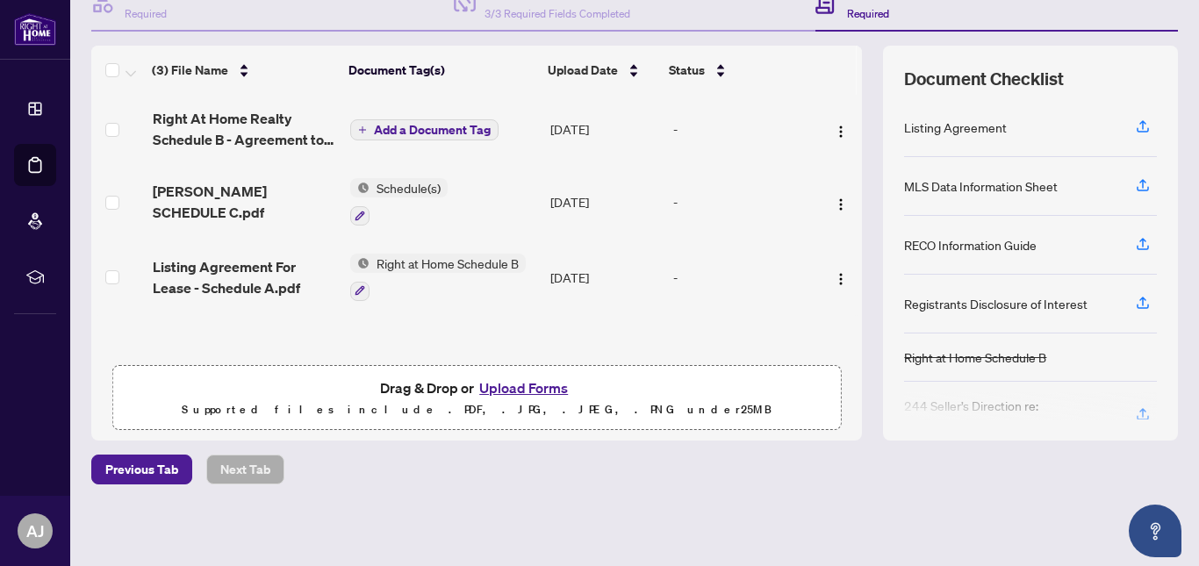
click at [455, 262] on span "Right at Home Schedule B" at bounding box center [447, 263] width 156 height 19
click at [510, 350] on span "Right at Home Schedule B" at bounding box center [433, 349] width 156 height 19
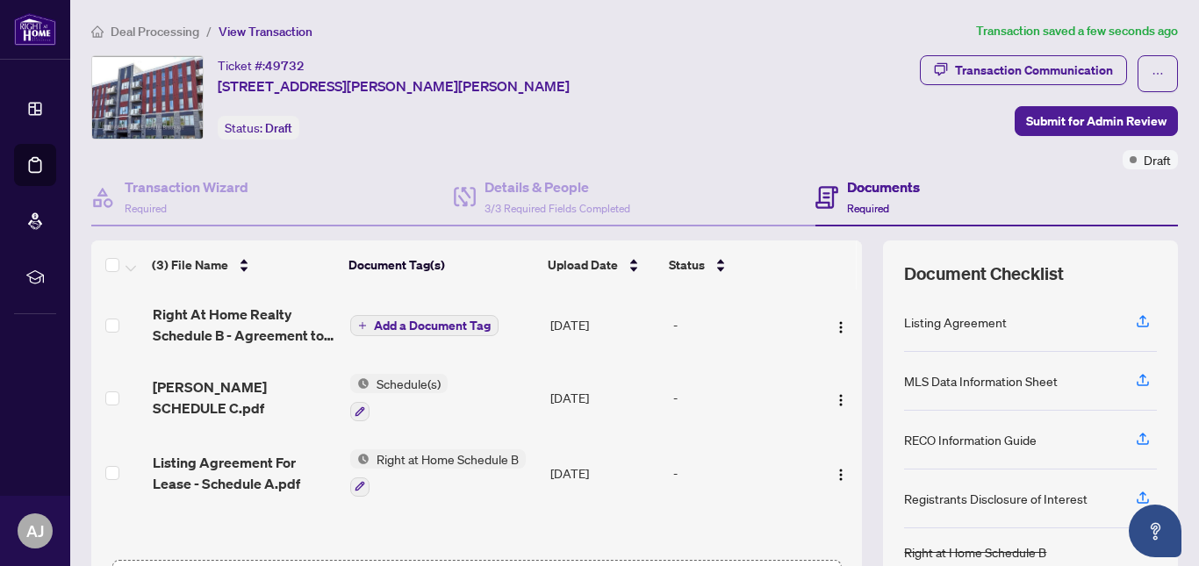
click at [437, 324] on span "Add a Document Tag" at bounding box center [432, 325] width 117 height 12
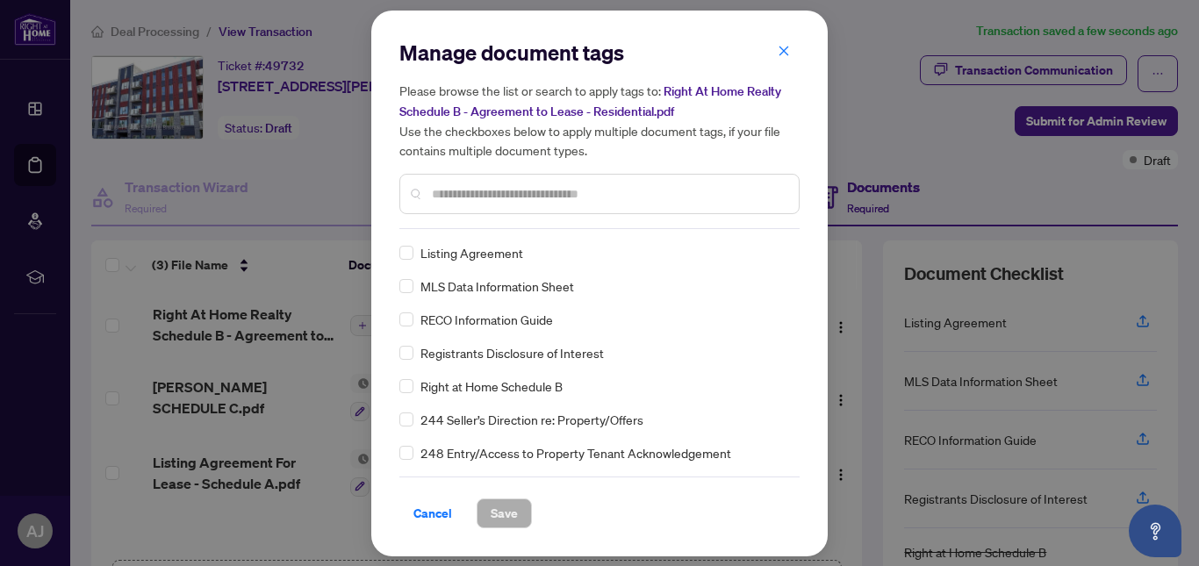
click at [541, 382] on span "Right at Home Schedule B" at bounding box center [491, 385] width 142 height 19
click at [507, 509] on span "Save" at bounding box center [504, 513] width 27 height 28
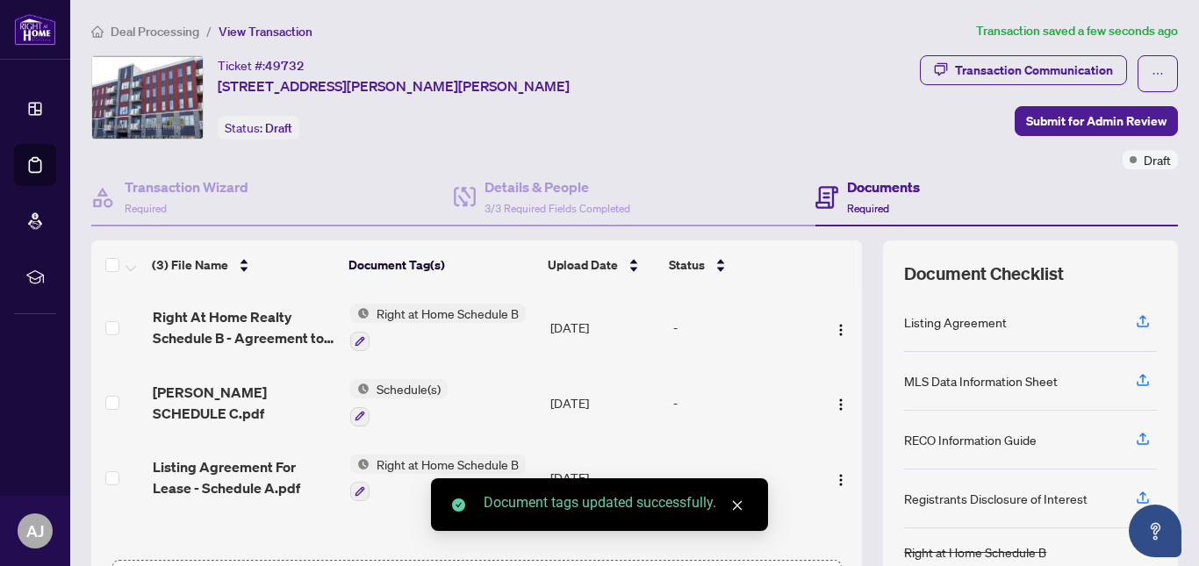
scroll to position [1, 0]
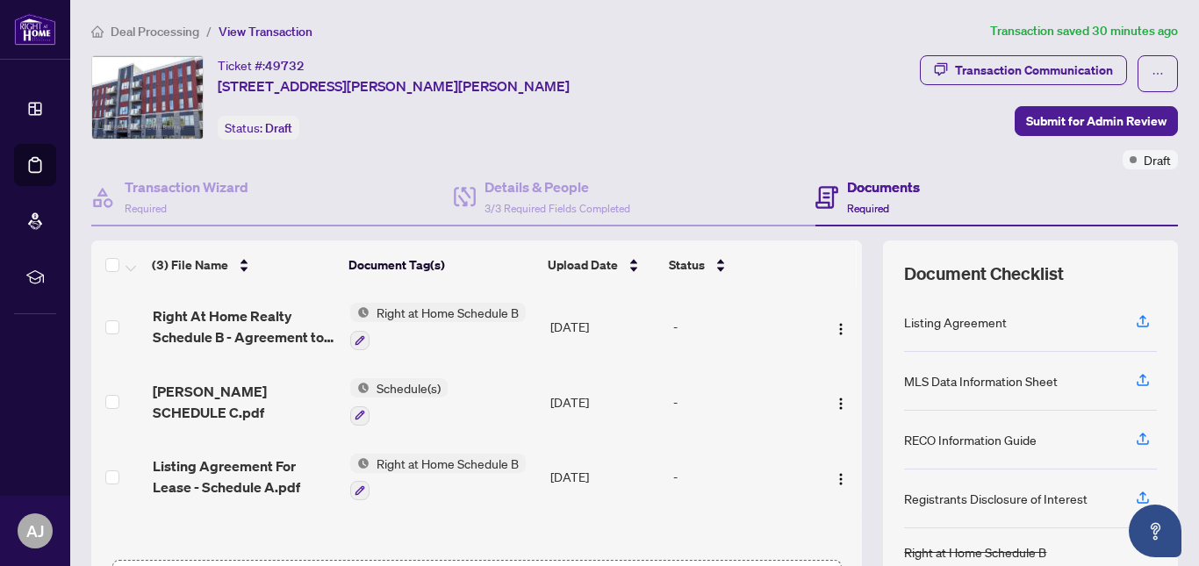
click at [723, 422] on td "-" at bounding box center [742, 401] width 153 height 75
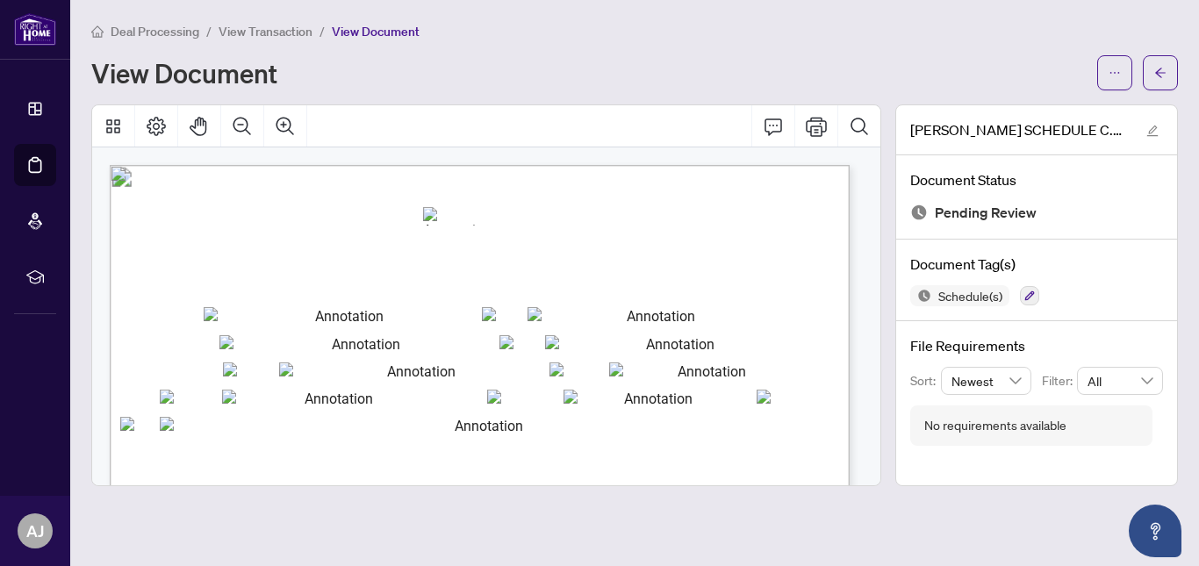
type textarea "**********"
click at [1163, 67] on icon "arrow-left" at bounding box center [1160, 73] width 12 height 12
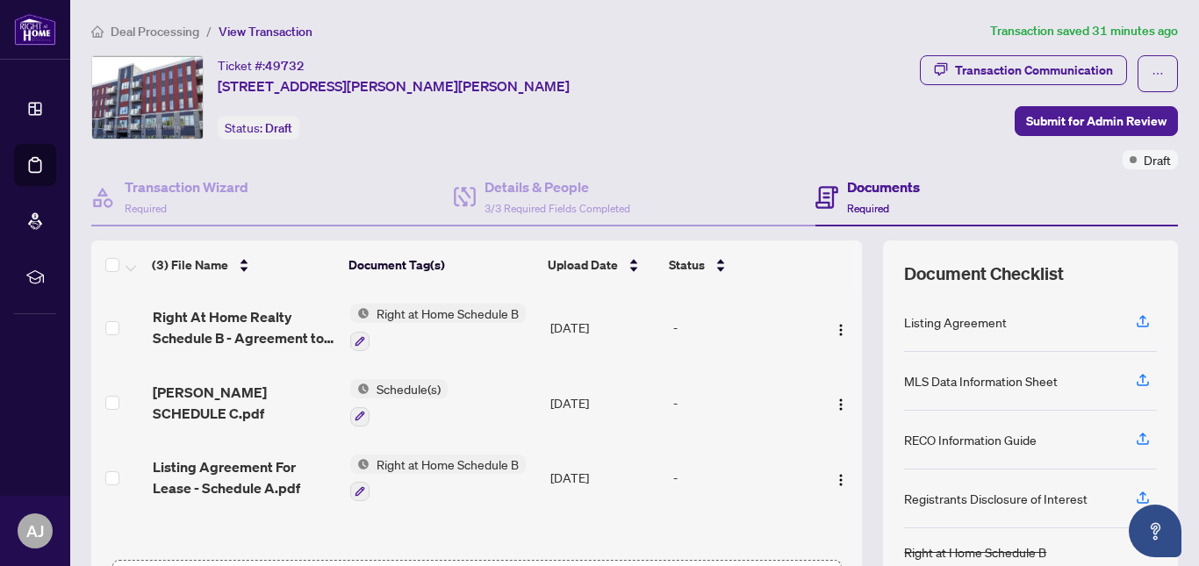
scroll to position [1, 0]
click at [468, 459] on span "Right at Home Schedule B" at bounding box center [447, 463] width 156 height 19
click at [834, 400] on img "button" at bounding box center [841, 404] width 14 height 14
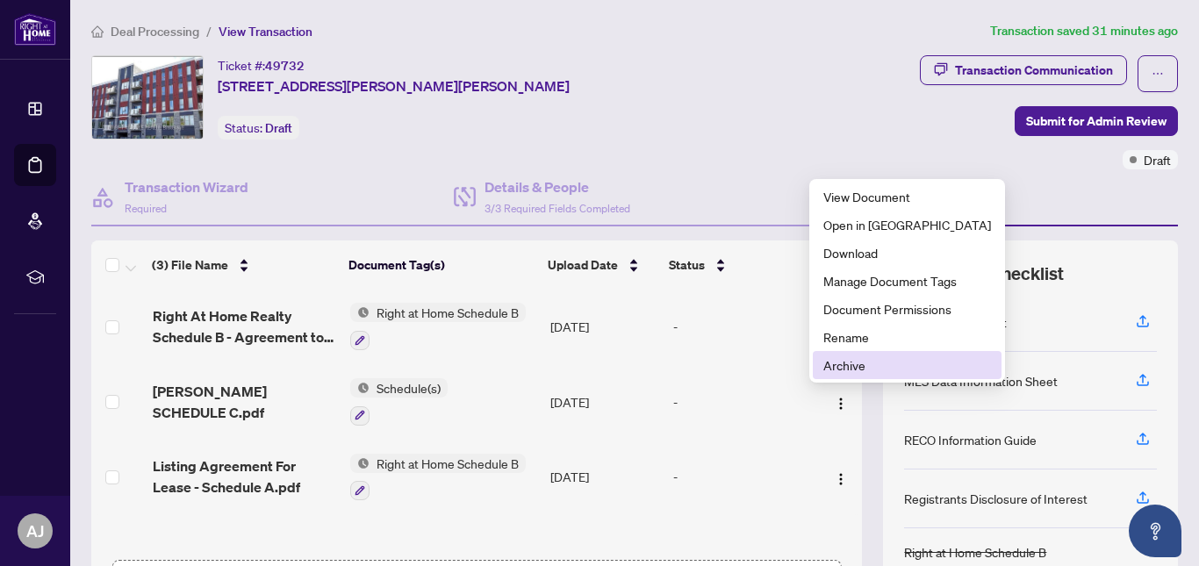
click at [829, 364] on span "Archive" at bounding box center [907, 364] width 168 height 19
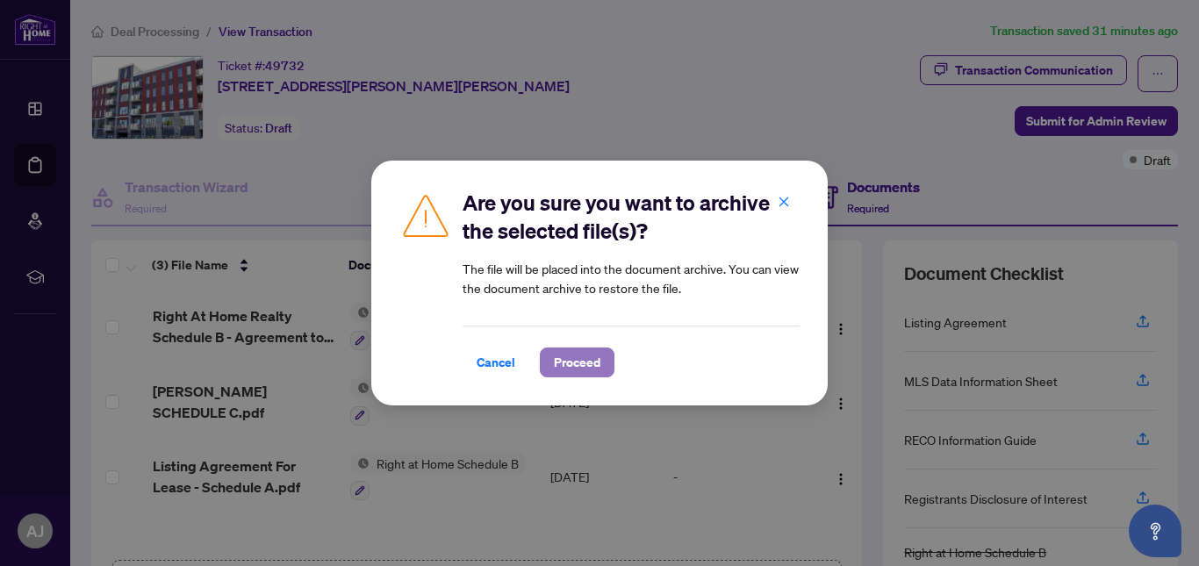
click at [546, 362] on button "Proceed" at bounding box center [577, 363] width 75 height 30
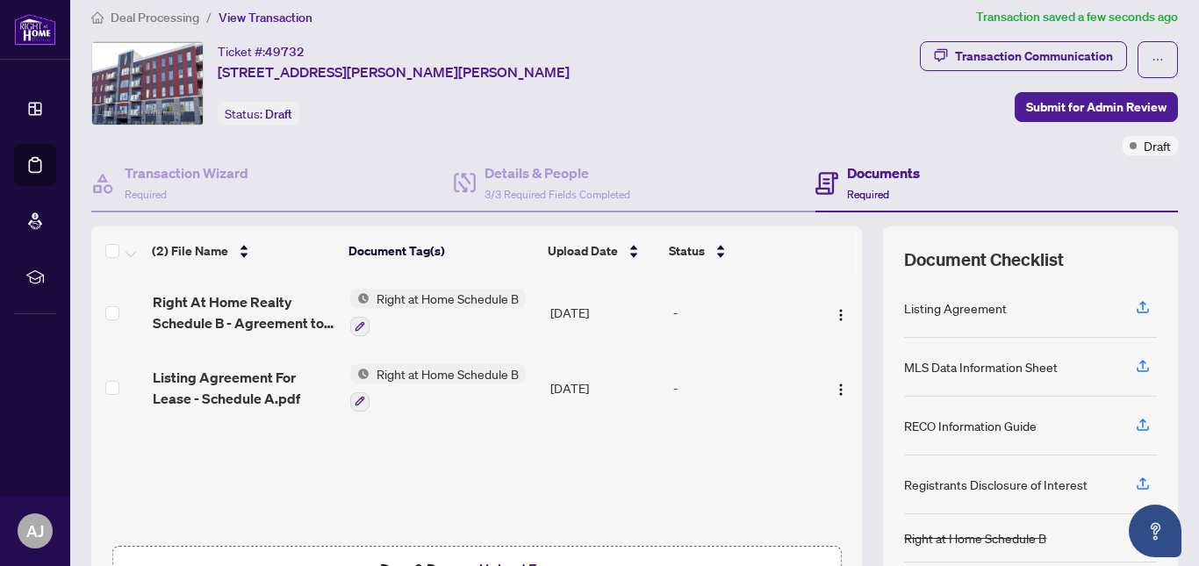
scroll to position [15, 0]
click at [1135, 366] on icon "button" at bounding box center [1143, 365] width 16 height 16
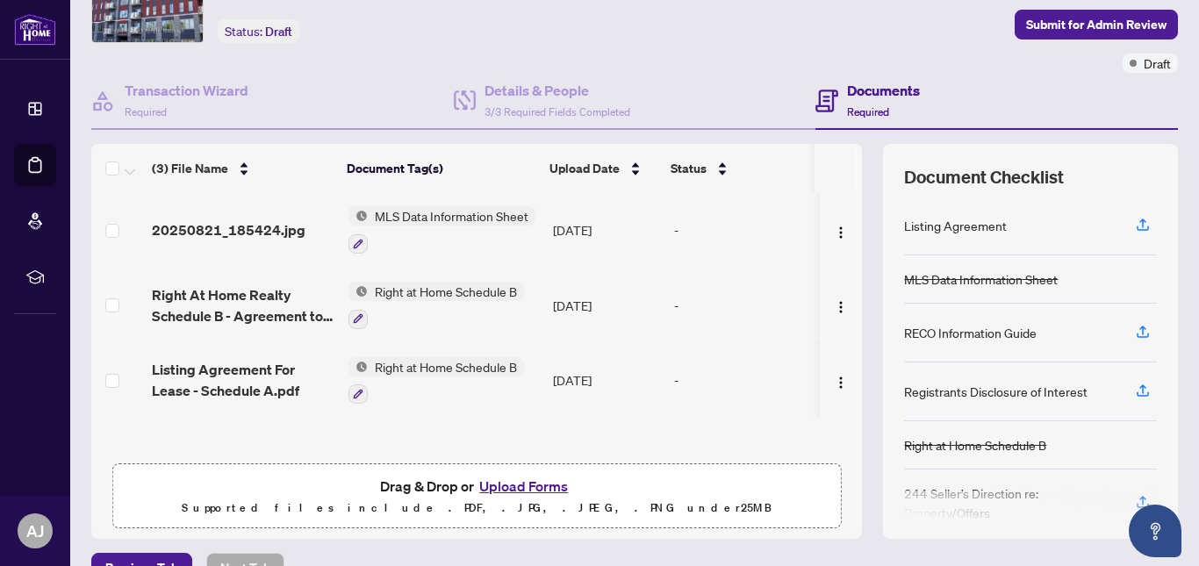
scroll to position [97, 0]
click at [1135, 331] on icon "button" at bounding box center [1143, 332] width 16 height 16
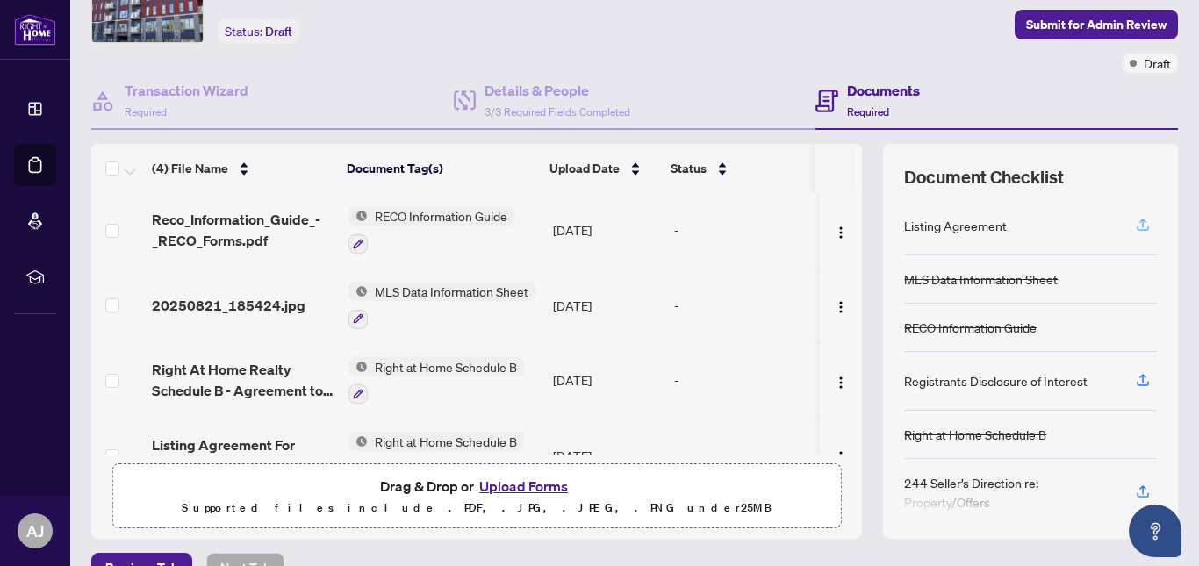
click at [1135, 225] on icon "button" at bounding box center [1143, 225] width 16 height 16
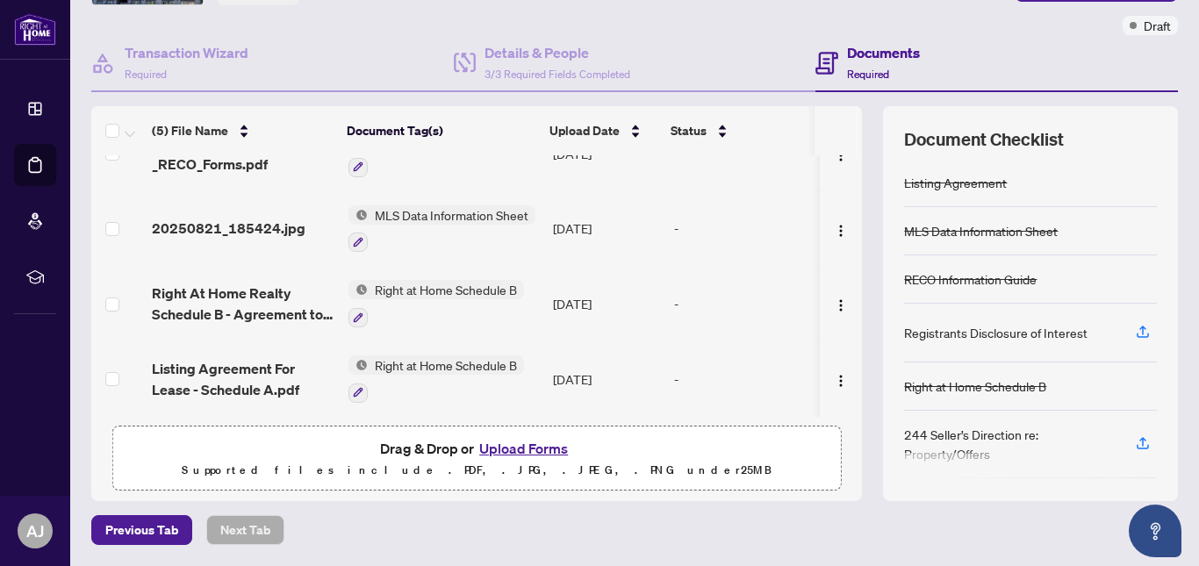
scroll to position [135, 0]
click at [1135, 333] on icon "button" at bounding box center [1143, 331] width 16 height 16
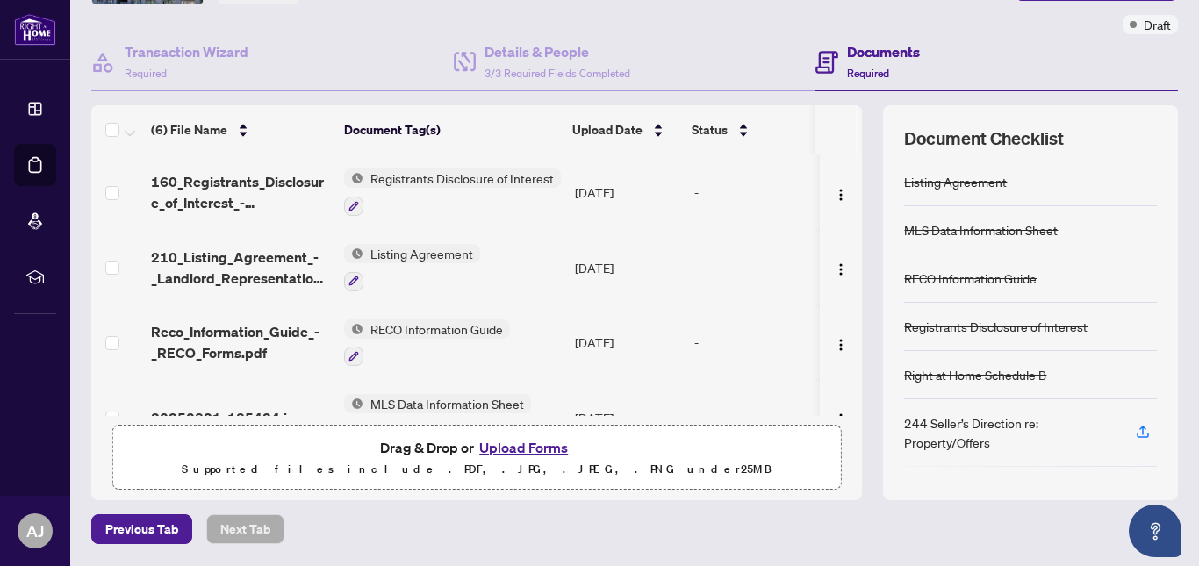
scroll to position [0, 0]
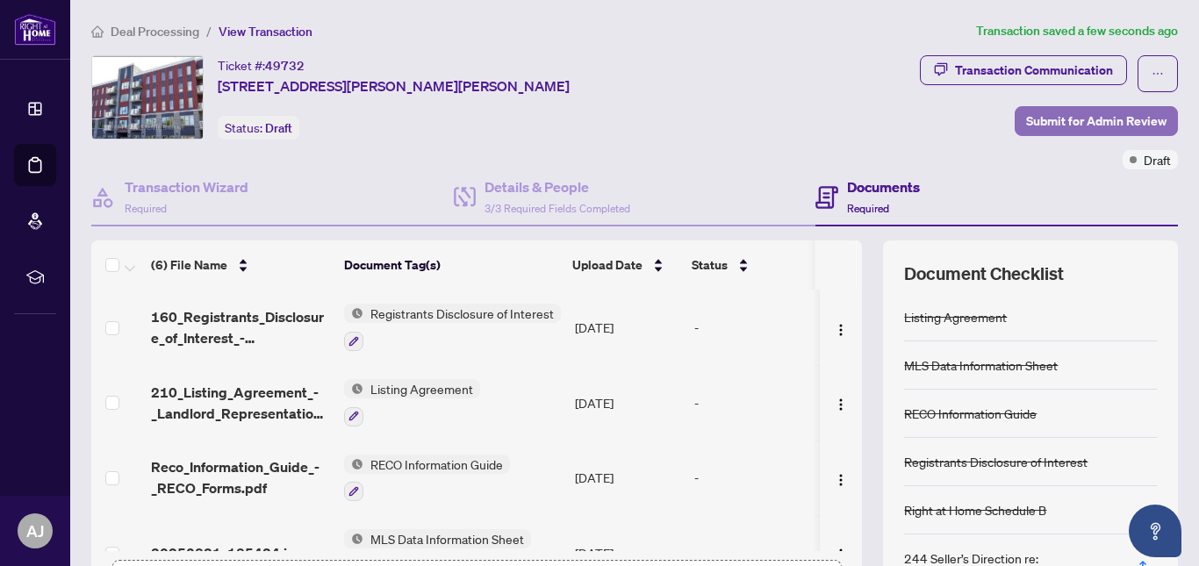
click at [1035, 111] on span "Submit for Admin Review" at bounding box center [1096, 121] width 140 height 28
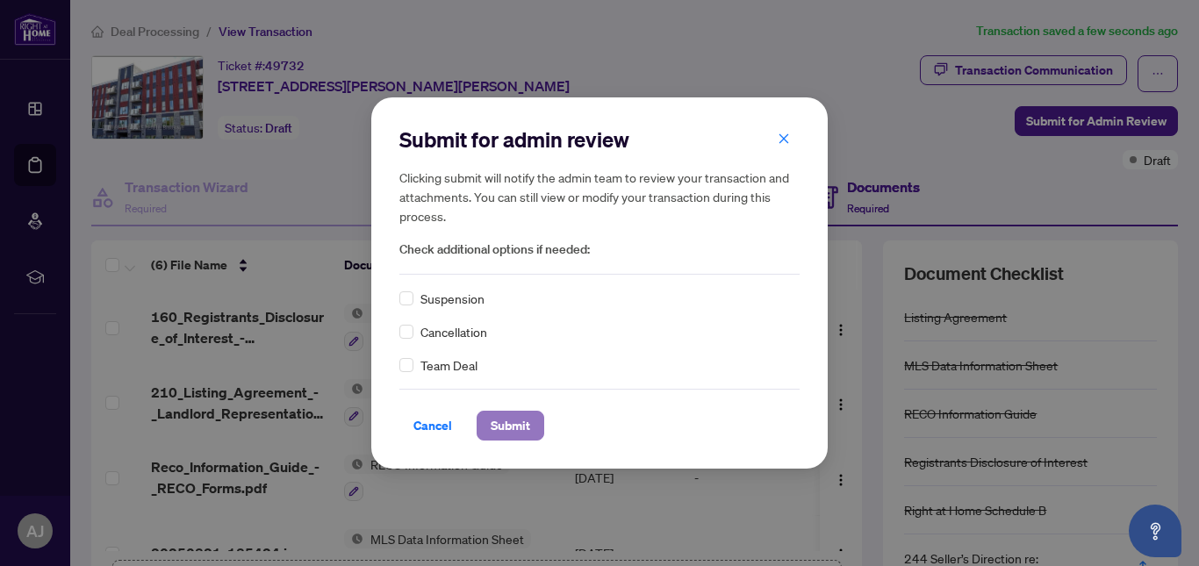
click at [515, 423] on span "Submit" at bounding box center [510, 426] width 39 height 28
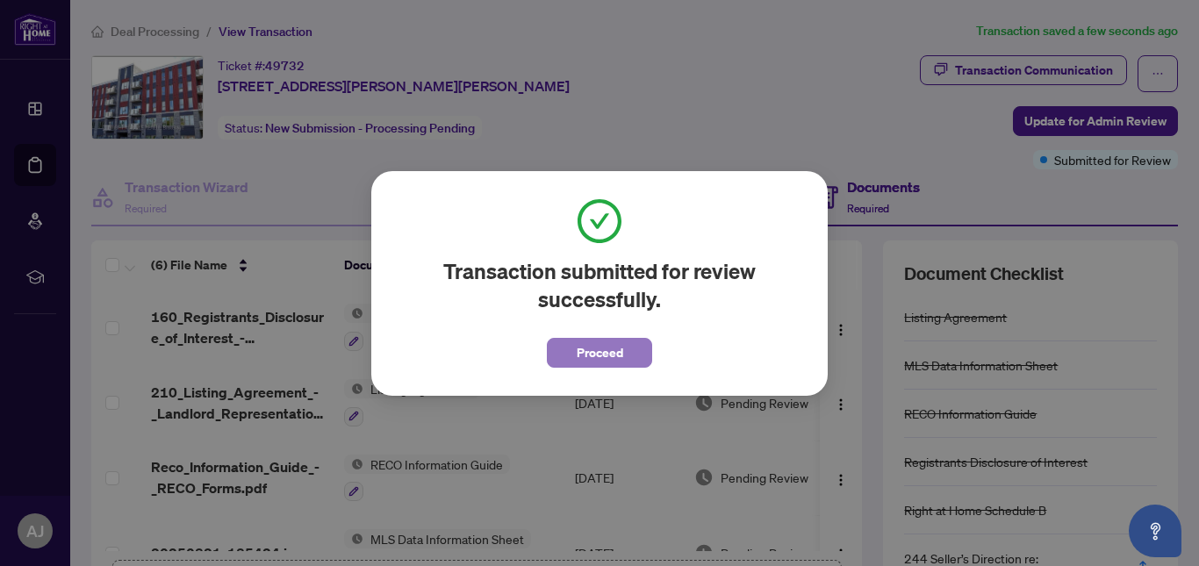
click at [617, 356] on span "Proceed" at bounding box center [600, 353] width 47 height 28
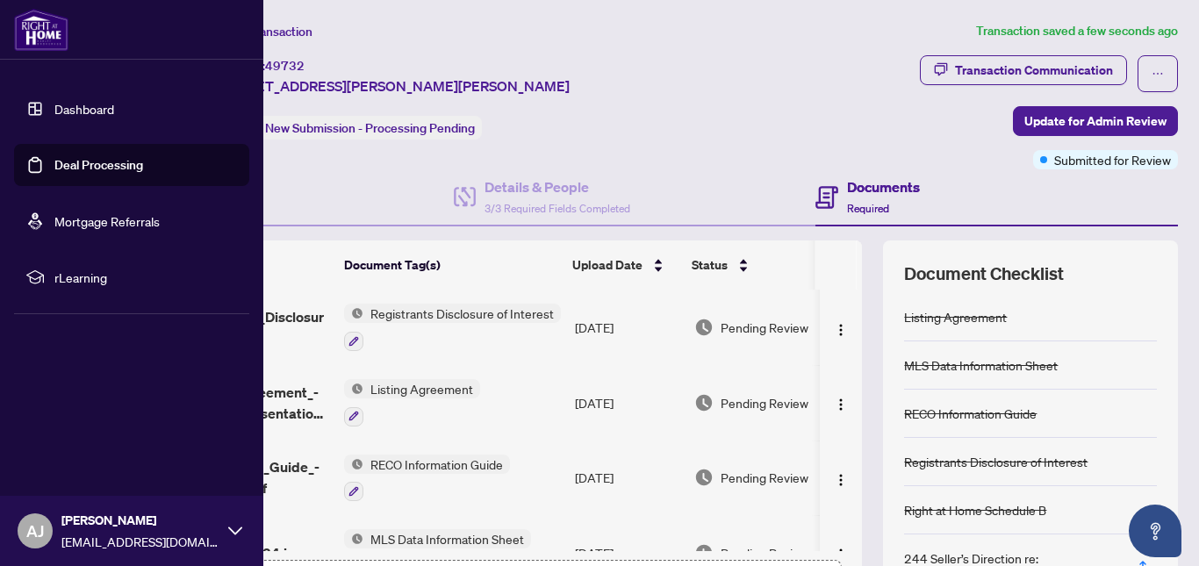
click at [60, 116] on link "Dashboard" at bounding box center [84, 109] width 60 height 16
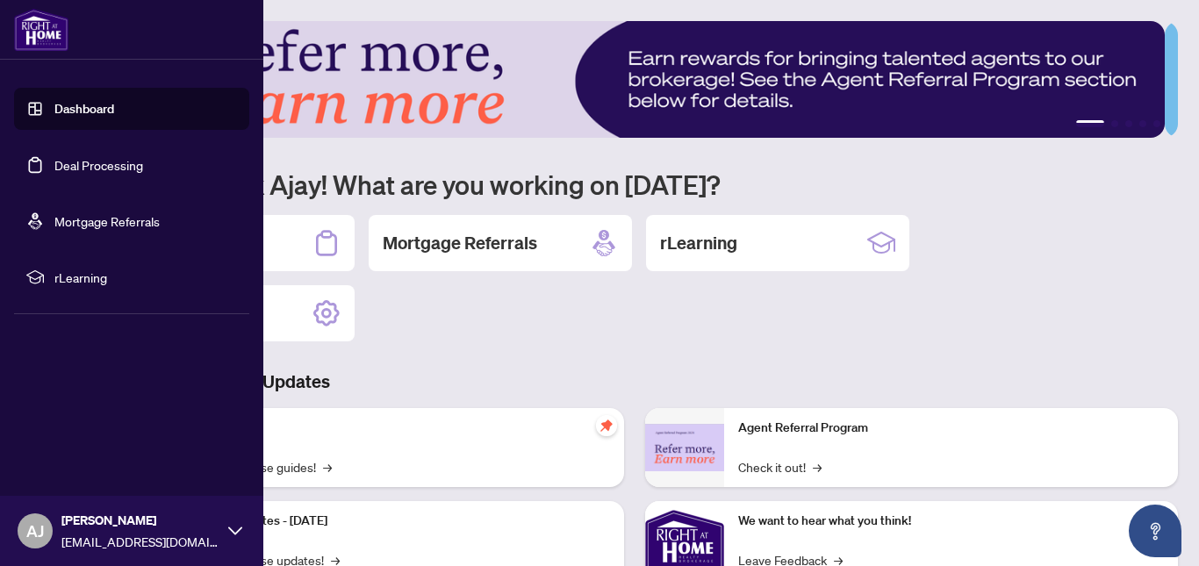
click at [82, 161] on link "Deal Processing" at bounding box center [98, 165] width 89 height 16
